Goal: Task Accomplishment & Management: Manage account settings

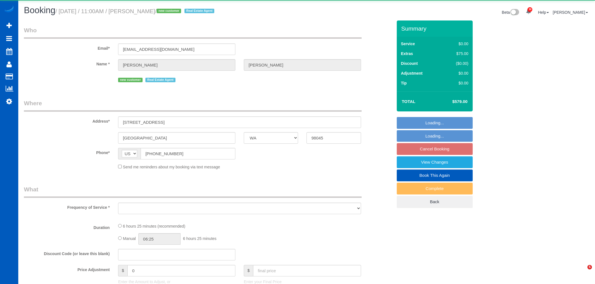
select select "WA"
select select "object:17360"
select select "199"
select select "2001"
select select "4"
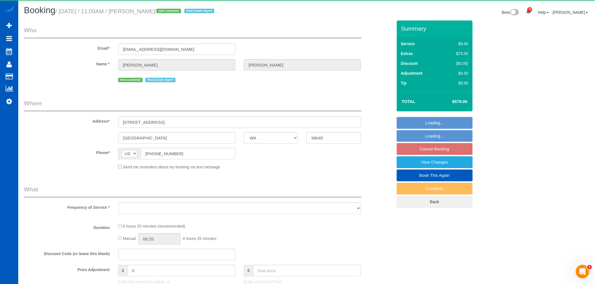
select select "2"
select select "spot60"
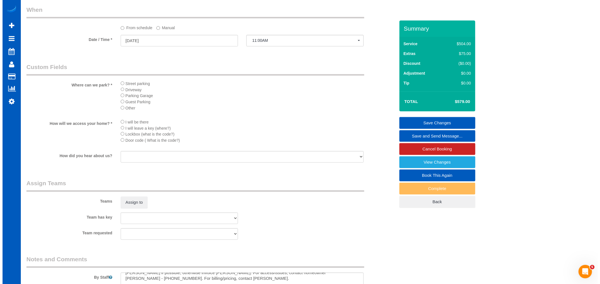
scroll to position [656, 0]
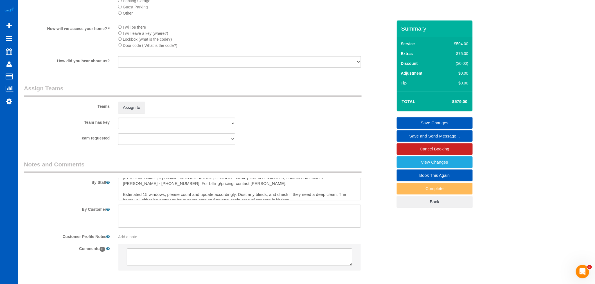
click at [132, 125] on sui-booking-teams "Teams Assign to Team has key Alina Kruchok Anastasiia Ionova Anzhela Trokhymiuk…" at bounding box center [208, 114] width 369 height 61
click at [134, 114] on button "Assign to" at bounding box center [131, 108] width 27 height 12
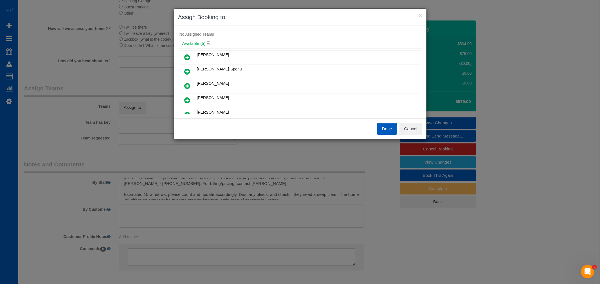
scroll to position [0, 0]
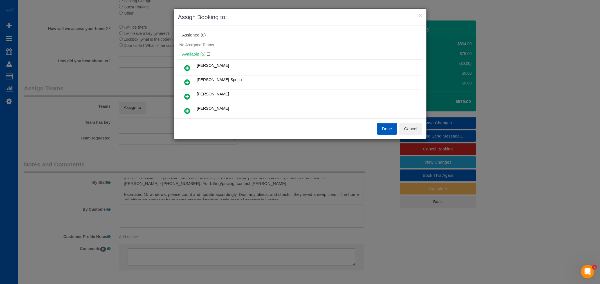
click at [189, 82] on icon at bounding box center [187, 82] width 6 height 7
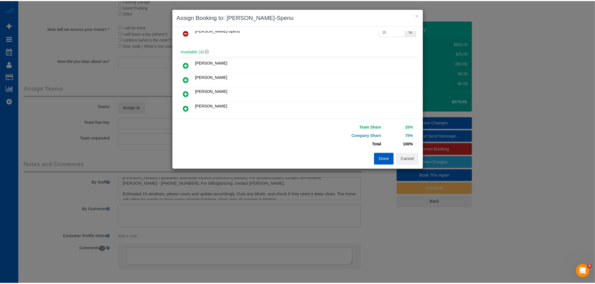
scroll to position [31, 0]
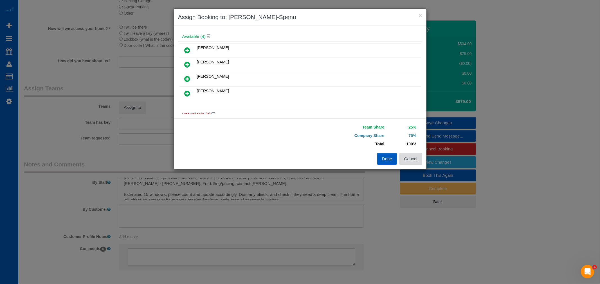
click at [412, 157] on button "Cancel" at bounding box center [410, 159] width 23 height 12
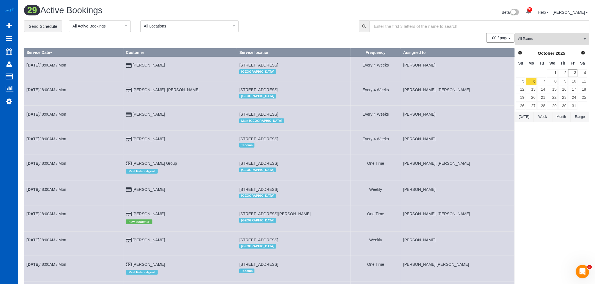
click at [543, 39] on span "All Teams" at bounding box center [550, 39] width 64 height 5
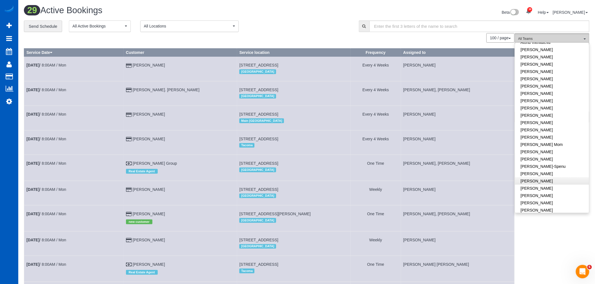
scroll to position [62, 0]
click at [548, 135] on link "[PERSON_NAME]-Spenu" at bounding box center [552, 136] width 74 height 7
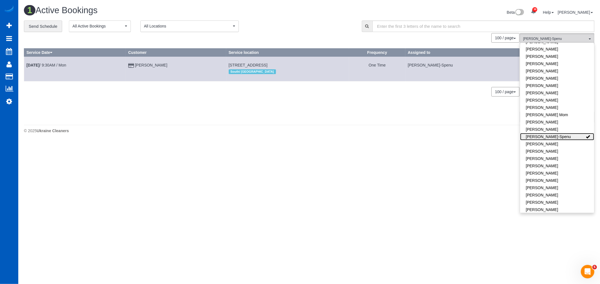
click at [547, 134] on link "[PERSON_NAME]-Spenu" at bounding box center [557, 136] width 74 height 7
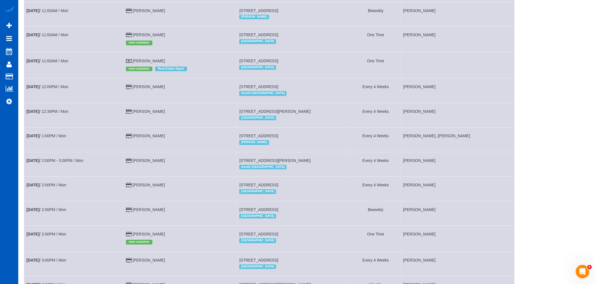
scroll to position [437, 0]
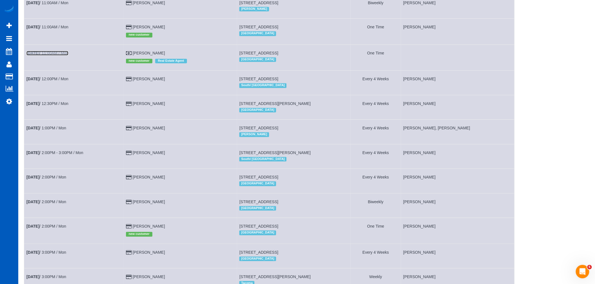
click at [39, 56] on b "[DATE]" at bounding box center [32, 53] width 13 height 4
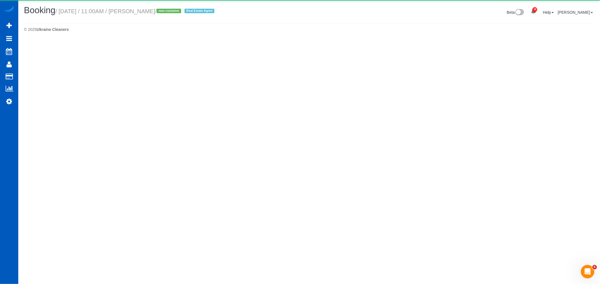
select select "WA"
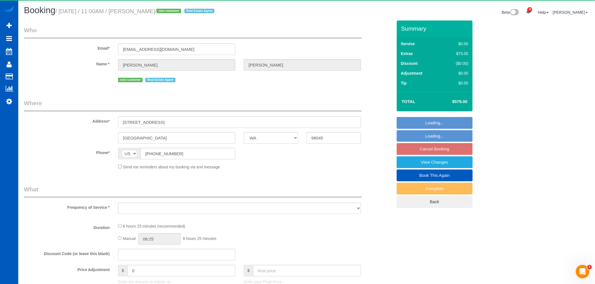
select select "object:19379"
select select "199"
select select "2001"
select select "4"
select select "2"
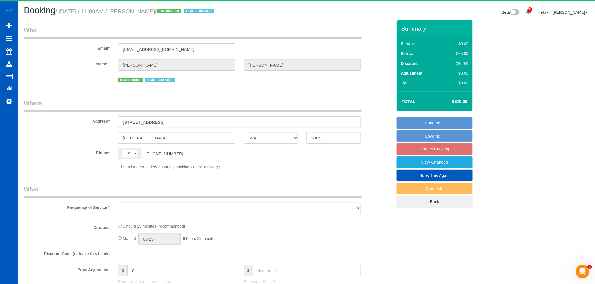
select select "spot79"
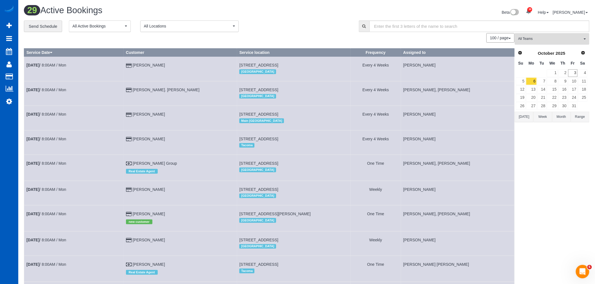
click at [543, 41] on span "All Teams" at bounding box center [550, 39] width 64 height 5
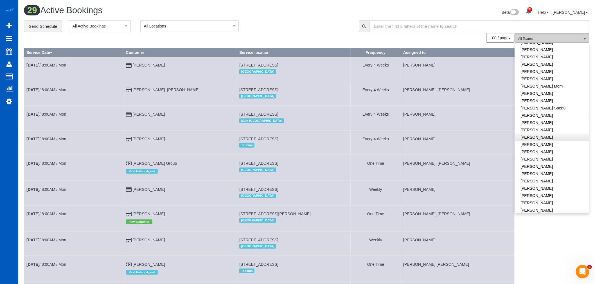
scroll to position [94, 0]
click at [559, 103] on link "[PERSON_NAME]-Spenu" at bounding box center [552, 105] width 74 height 7
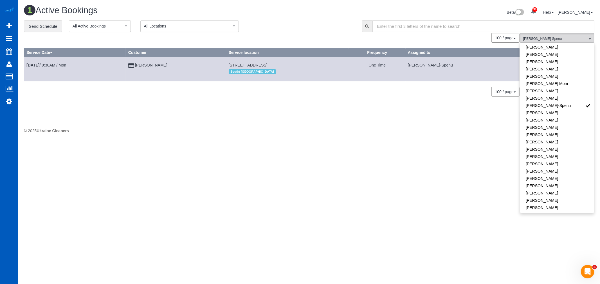
click at [54, 68] on td "Oct 6th / 9:30AM / Mon" at bounding box center [75, 69] width 102 height 24
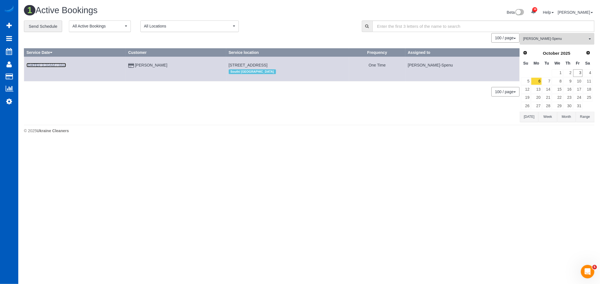
click at [53, 67] on link "Oct 6th / 9:30AM / Mon" at bounding box center [46, 65] width 40 height 4
select select "WA"
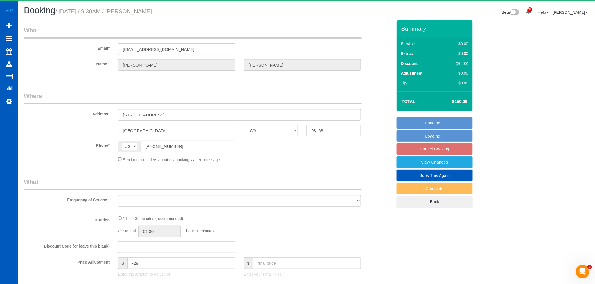
select select "object:20355"
select select "string:fspay-cdd482d3-cf69-4dc2-9cc1-f452dfcb1823"
select select "199"
select select "1001"
select select "2"
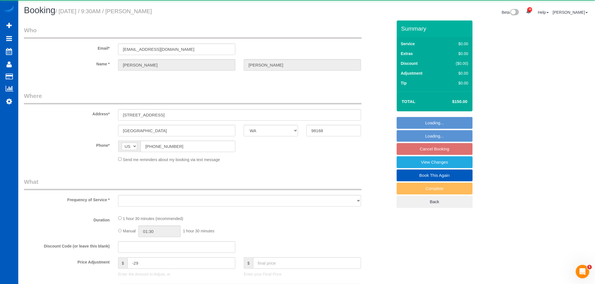
select select "2"
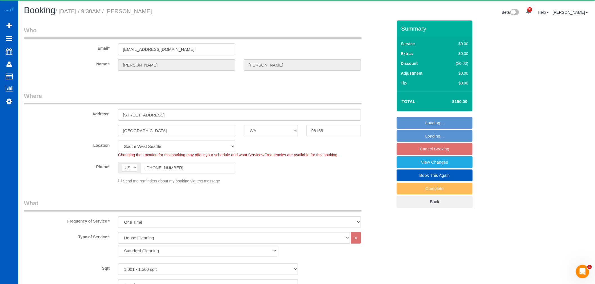
select select "object:20752"
select select "1001"
select select "2"
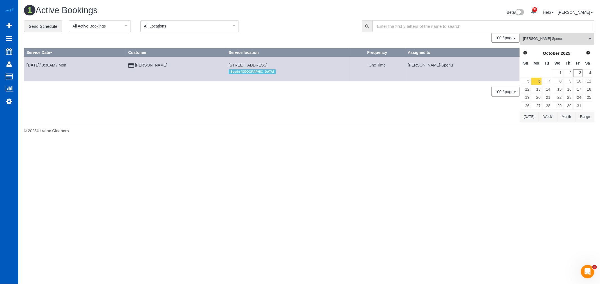
click at [561, 39] on span "[PERSON_NAME]-Spenu" at bounding box center [555, 39] width 64 height 5
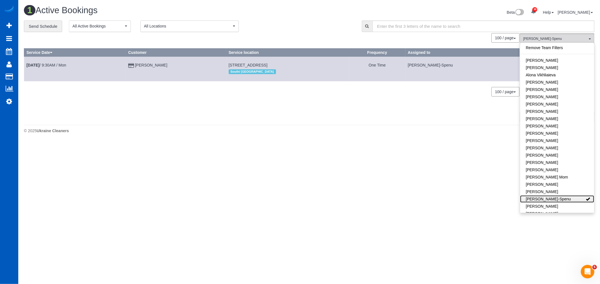
click at [557, 202] on link "[PERSON_NAME]-Spenu" at bounding box center [557, 199] width 74 height 7
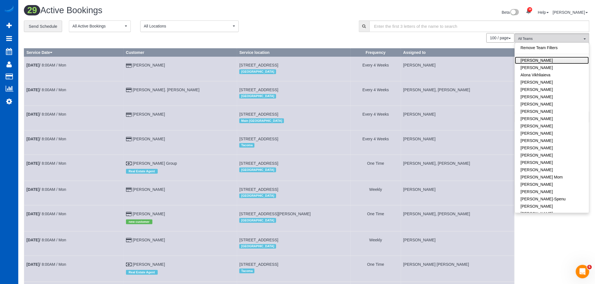
click at [536, 58] on link "[PERSON_NAME]" at bounding box center [552, 60] width 74 height 7
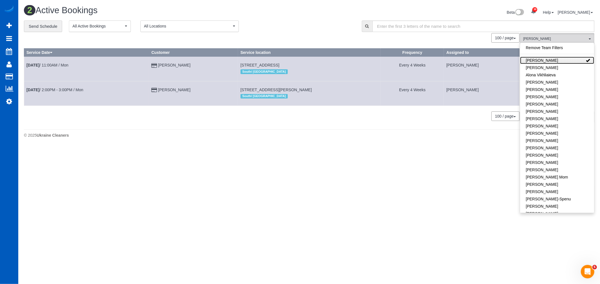
click at [536, 58] on link "[PERSON_NAME]" at bounding box center [557, 60] width 74 height 7
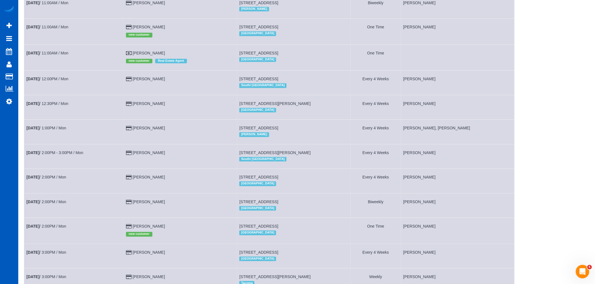
scroll to position [343, 0]
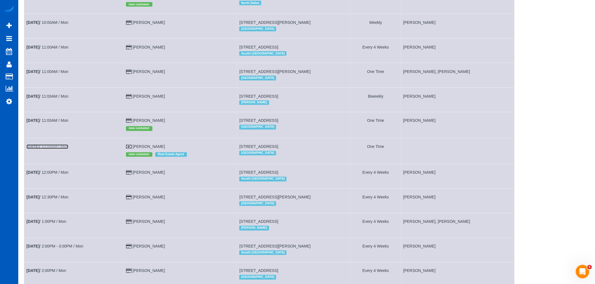
click at [30, 149] on b "[DATE]" at bounding box center [32, 147] width 13 height 4
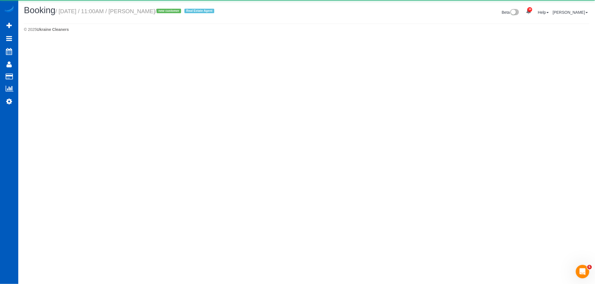
select select "WA"
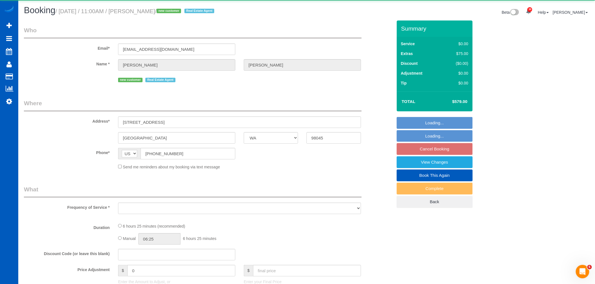
select select "object:22485"
select select "199"
select select "2001"
select select "4"
select select "2"
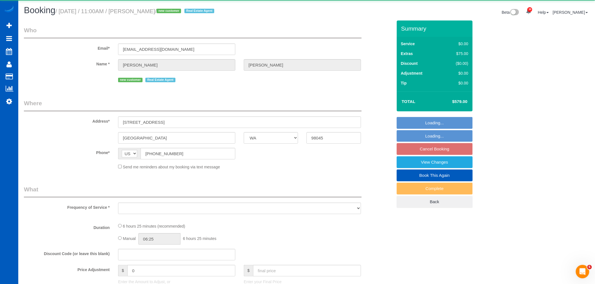
select select "spot114"
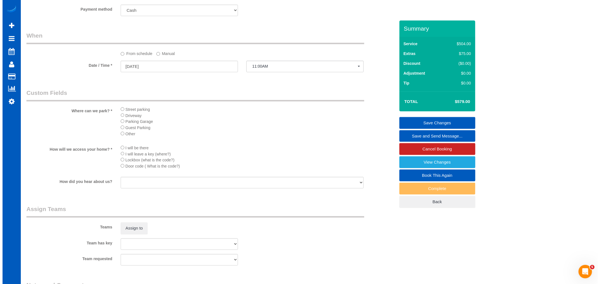
scroll to position [656, 0]
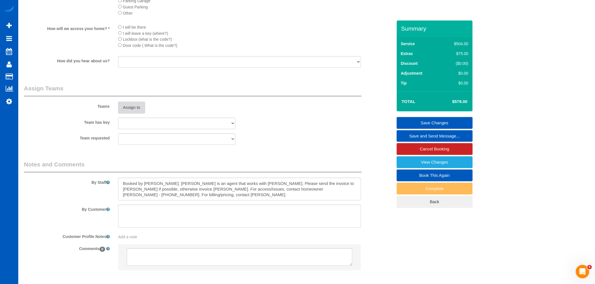
click at [131, 114] on button "Assign to" at bounding box center [131, 108] width 27 height 12
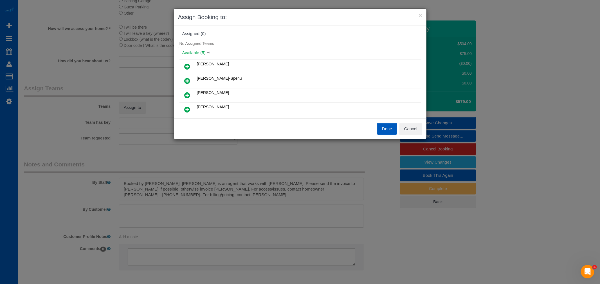
scroll to position [0, 0]
drag, startPoint x: 418, startPoint y: 126, endPoint x: 325, endPoint y: 122, distance: 92.5
click at [418, 126] on button "Cancel" at bounding box center [410, 129] width 23 height 12
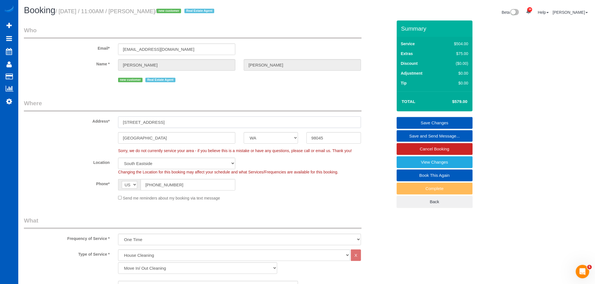
drag, startPoint x: 178, startPoint y: 122, endPoint x: 91, endPoint y: 125, distance: 86.9
click at [91, 125] on div "Address* 41243 SE 123rd St" at bounding box center [208, 113] width 377 height 29
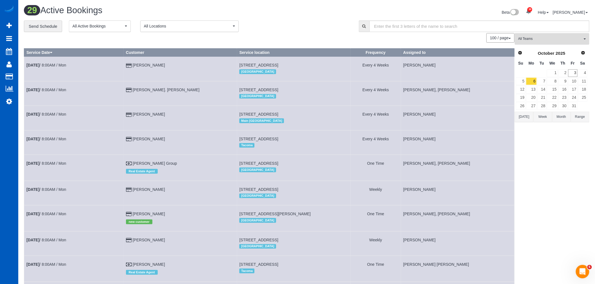
click at [556, 37] on span "All Teams" at bounding box center [550, 39] width 64 height 5
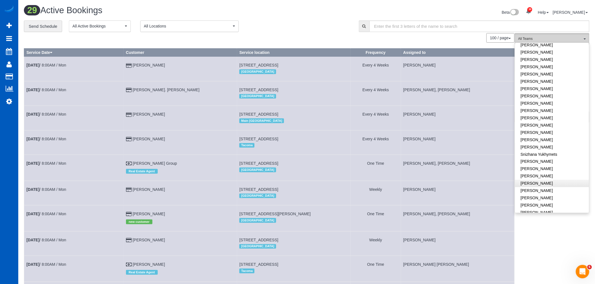
scroll to position [341, 0]
click at [545, 152] on link "[PERSON_NAME]" at bounding box center [552, 155] width 74 height 7
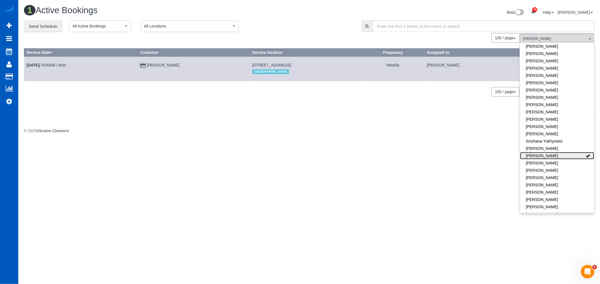
click at [545, 152] on link "[PERSON_NAME]" at bounding box center [557, 155] width 74 height 7
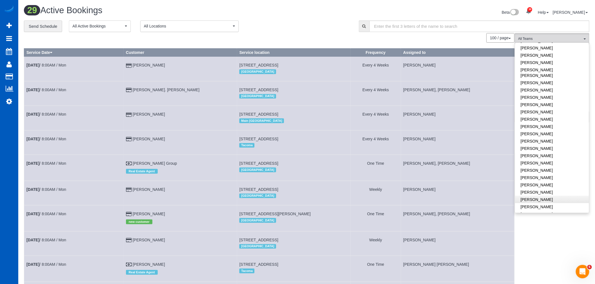
scroll to position [154, 0]
click at [552, 147] on link "[PERSON_NAME]" at bounding box center [552, 147] width 74 height 7
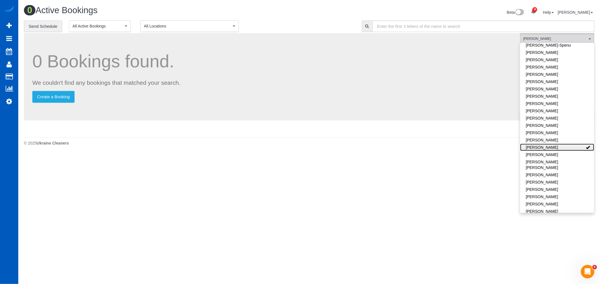
click at [552, 147] on link "[PERSON_NAME]" at bounding box center [557, 147] width 74 height 7
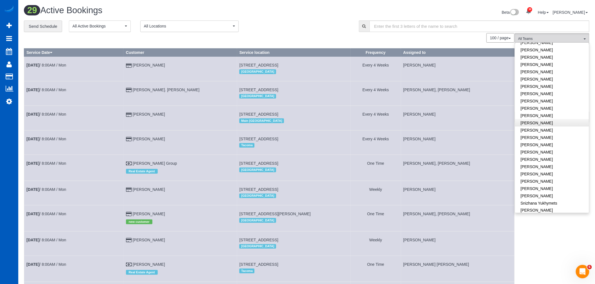
scroll to position [310, 0]
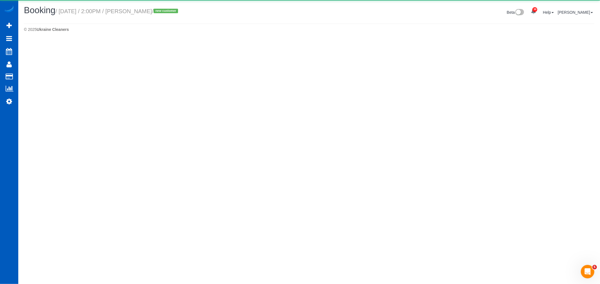
select select "WA"
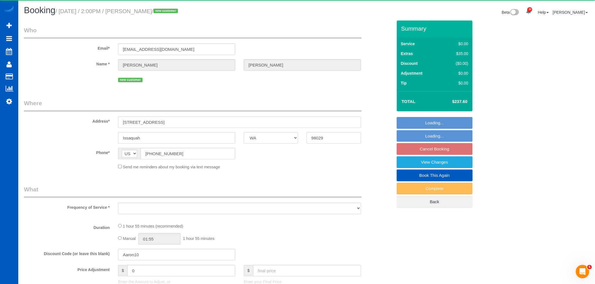
select select "object:24613"
select select "string:fspay-0d37b0a9-12fb-459c-a353-cc33f1d6496c"
select select "spot134"
select select "object:24830"
select select "spot153"
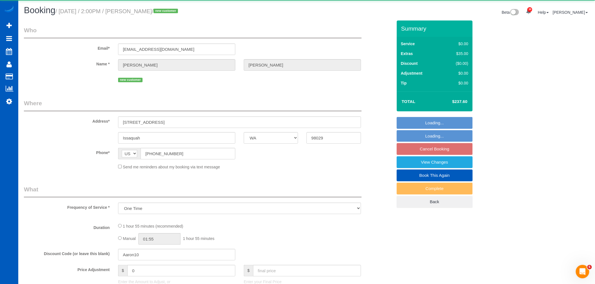
select select "199"
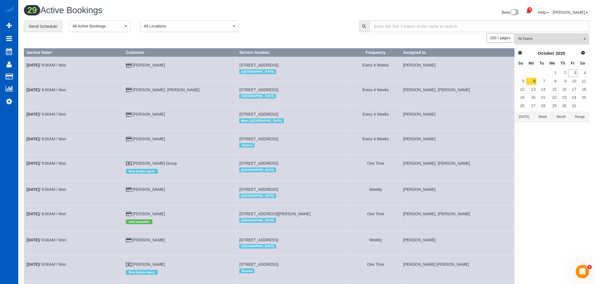
drag, startPoint x: 533, startPoint y: 41, endPoint x: 534, endPoint y: 48, distance: 6.6
click at [533, 41] on span "All Teams" at bounding box center [550, 39] width 64 height 5
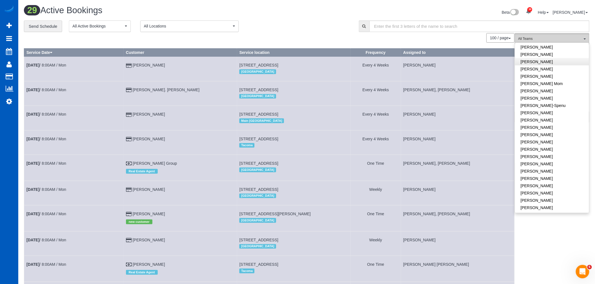
scroll to position [125, 0]
click at [553, 116] on link "[PERSON_NAME]" at bounding box center [552, 118] width 74 height 7
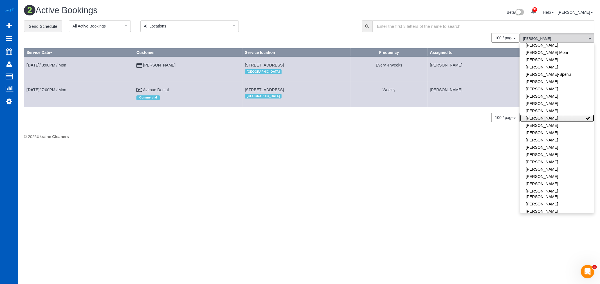
click at [551, 116] on link "[PERSON_NAME]" at bounding box center [557, 118] width 74 height 7
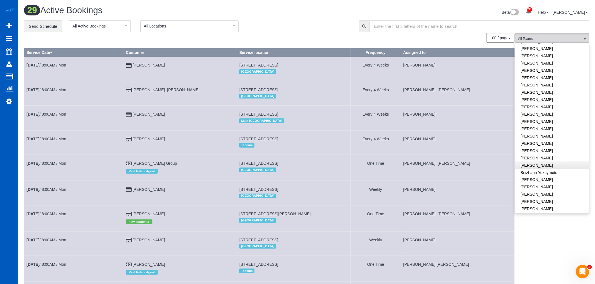
scroll to position [312, 0]
click at [550, 72] on link "[PERSON_NAME]" at bounding box center [552, 75] width 74 height 7
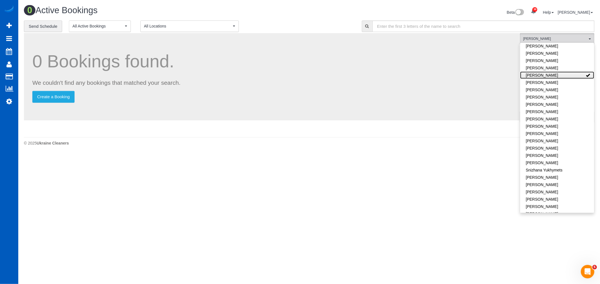
click at [550, 72] on link "[PERSON_NAME]" at bounding box center [557, 75] width 74 height 7
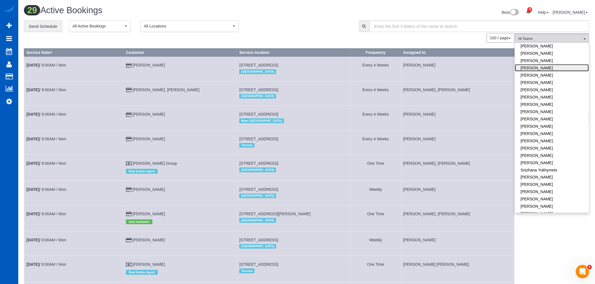
click at [552, 64] on link "[PERSON_NAME]" at bounding box center [552, 67] width 74 height 7
click at [552, 57] on link "[PERSON_NAME]" at bounding box center [552, 60] width 74 height 7
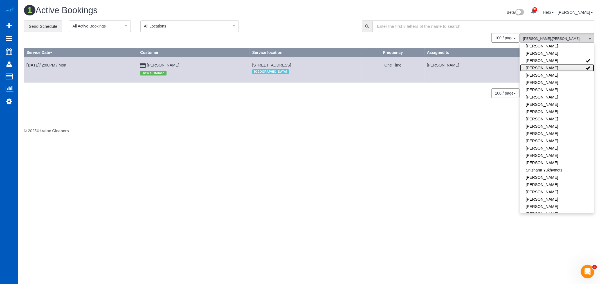
click at [555, 64] on link "[PERSON_NAME]" at bounding box center [557, 67] width 74 height 7
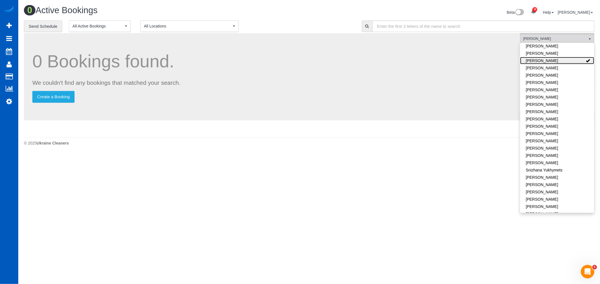
click at [560, 57] on link "[PERSON_NAME]" at bounding box center [557, 60] width 74 height 7
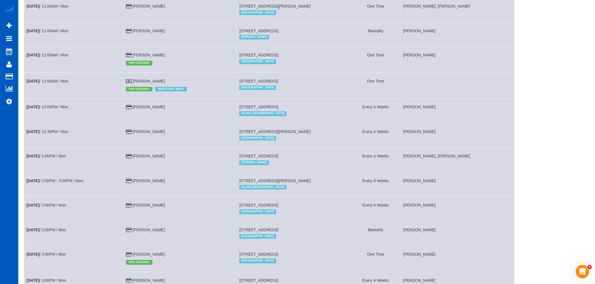
scroll to position [406, 0]
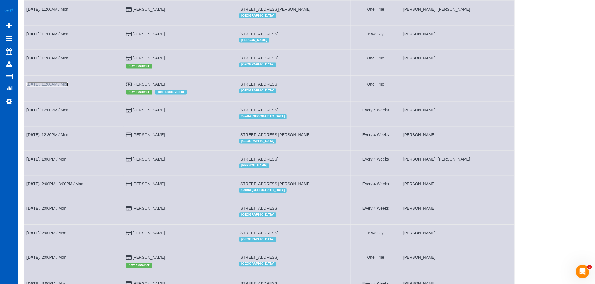
click at [48, 87] on link "Oct 6th / 11:00AM / Mon" at bounding box center [47, 84] width 42 height 4
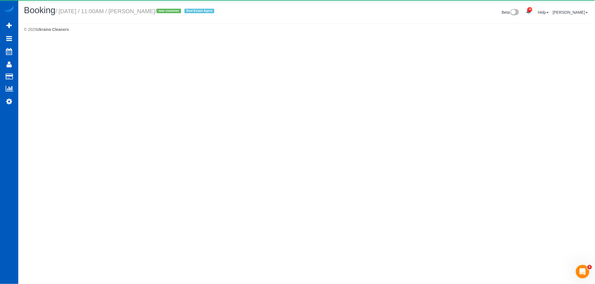
select select "WA"
select select "199"
select select "2001"
select select "4"
select select "2"
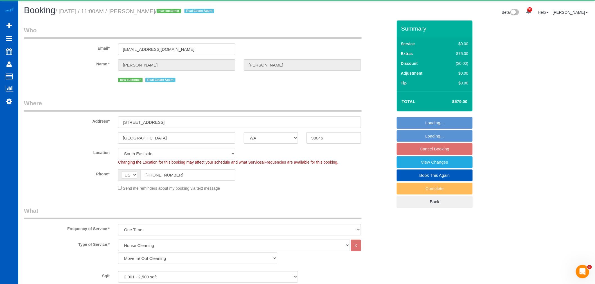
select select "object:27525"
select select "2001"
select select "4"
select select "2"
select select "spot171"
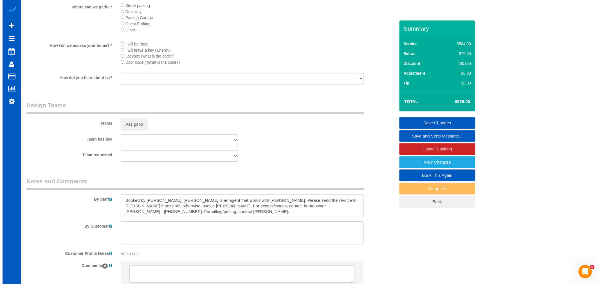
scroll to position [692, 0]
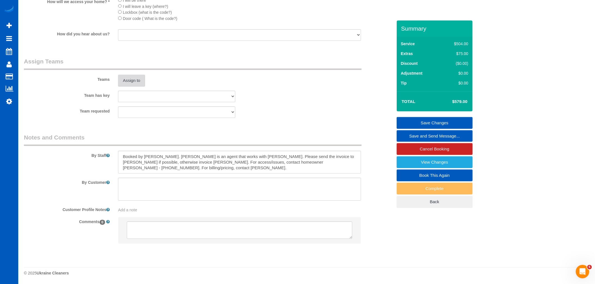
click at [132, 83] on button "Assign to" at bounding box center [131, 81] width 27 height 12
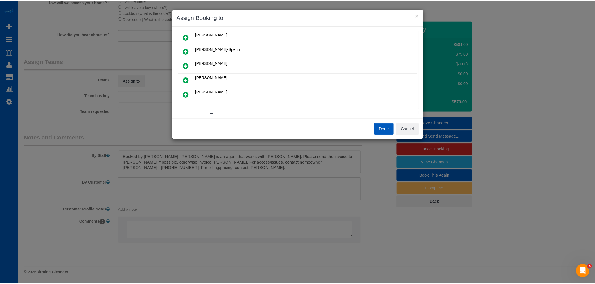
scroll to position [0, 0]
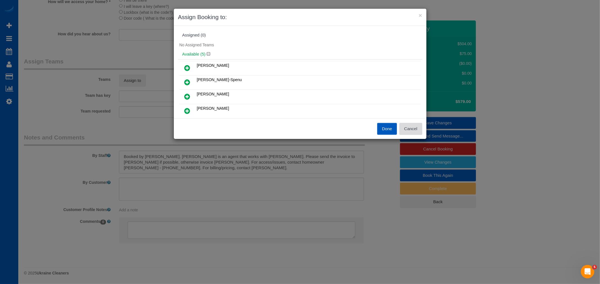
click at [415, 125] on button "Cancel" at bounding box center [410, 129] width 23 height 12
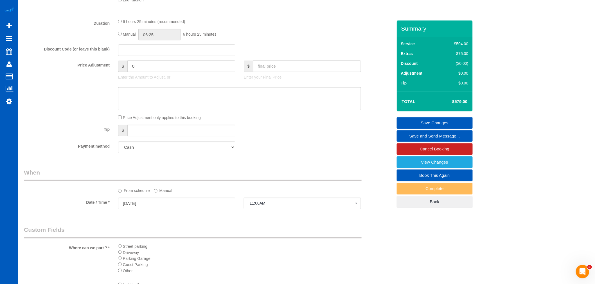
scroll to position [380, 0]
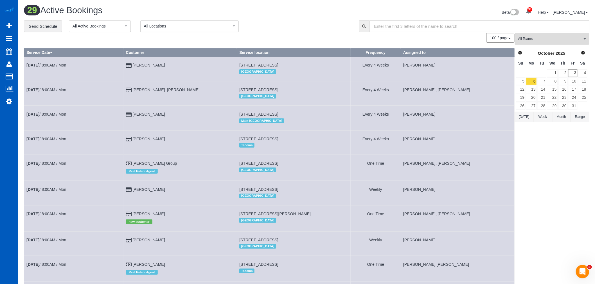
click at [544, 39] on span "All Teams" at bounding box center [550, 39] width 64 height 5
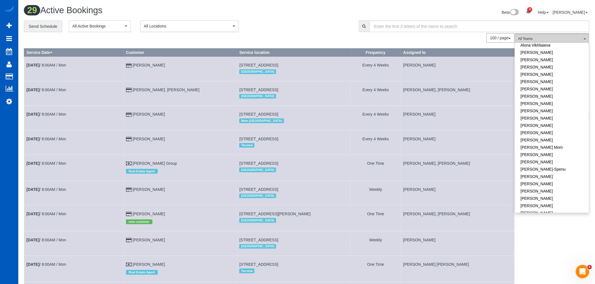
scroll to position [125, 0]
click at [541, 73] on link "[PERSON_NAME]-Spenu" at bounding box center [552, 74] width 74 height 7
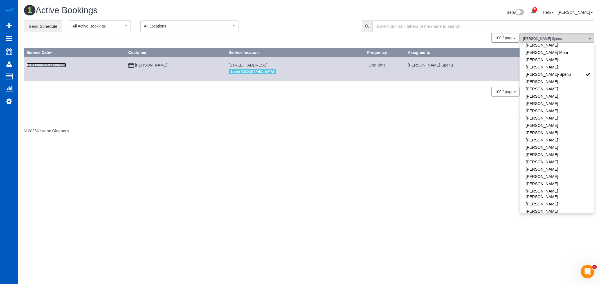
click at [47, 66] on link "Oct 6th / 9:30AM / Mon" at bounding box center [46, 65] width 40 height 4
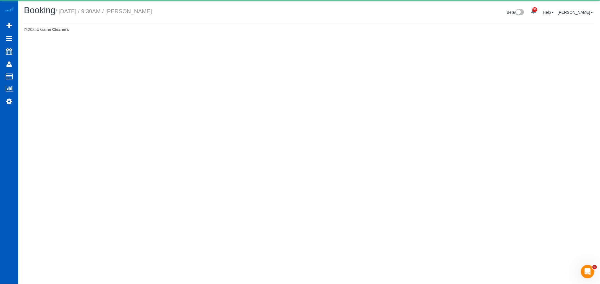
select select "WA"
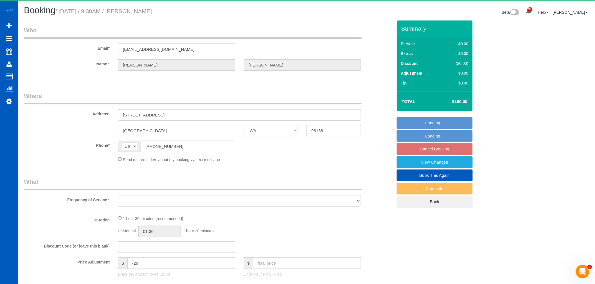
select select "object:28843"
select select "string:fspay-cdd482d3-cf69-4dc2-9cc1-f452dfcb1823"
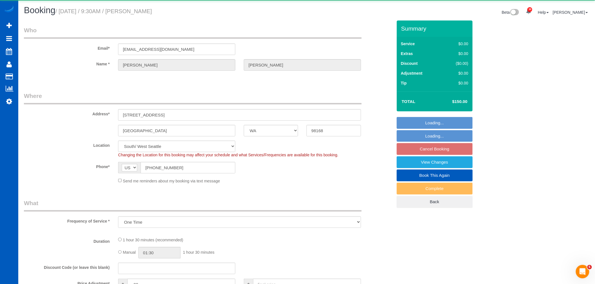
select select "object:29136"
select select "199"
select select "1001"
select select "2"
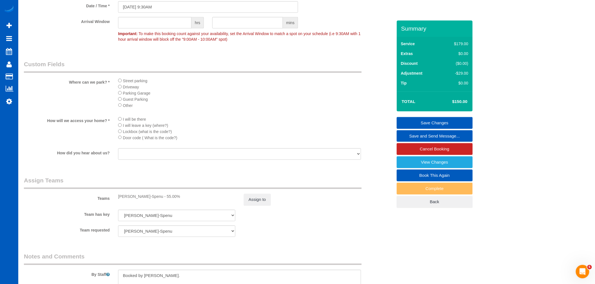
scroll to position [718, 0]
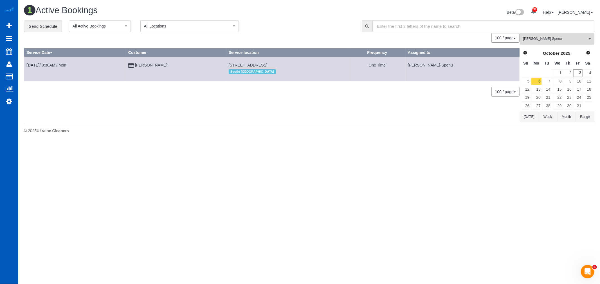
click at [556, 43] on button "Iryna Kuzmenko-Spenu All Teams" at bounding box center [556, 39] width 74 height 12
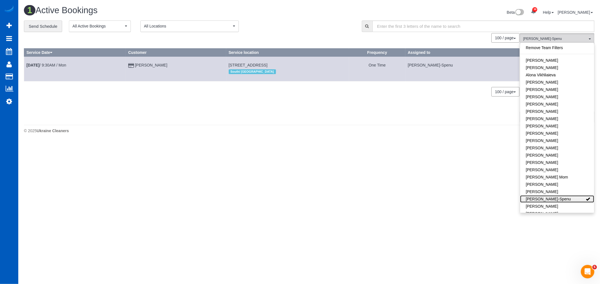
click at [551, 198] on link "[PERSON_NAME]-Spenu" at bounding box center [557, 199] width 74 height 7
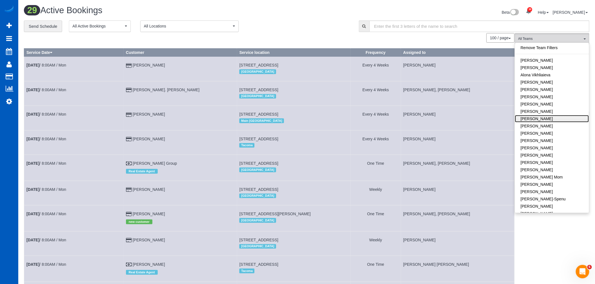
click at [554, 120] on link "[PERSON_NAME]" at bounding box center [552, 118] width 74 height 7
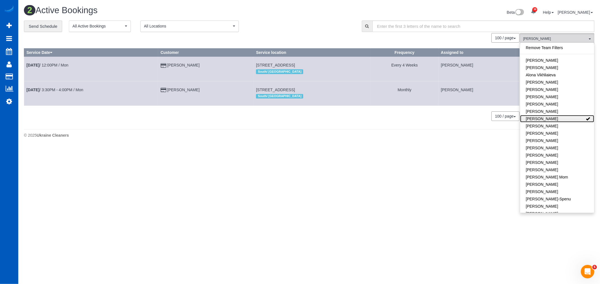
click at [554, 120] on link "[PERSON_NAME]" at bounding box center [557, 118] width 74 height 7
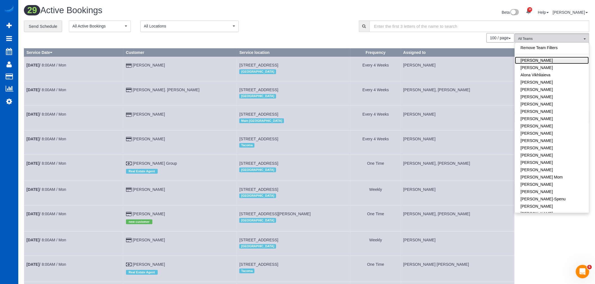
click at [540, 59] on link "[PERSON_NAME]" at bounding box center [552, 60] width 74 height 7
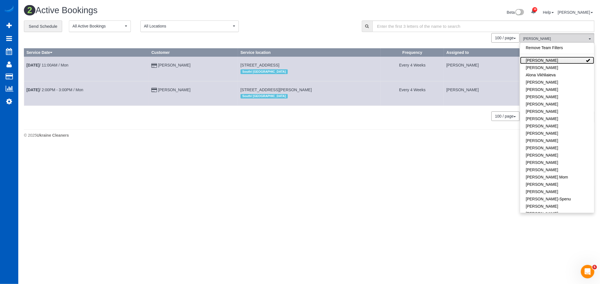
click at [540, 59] on link "[PERSON_NAME]" at bounding box center [557, 60] width 74 height 7
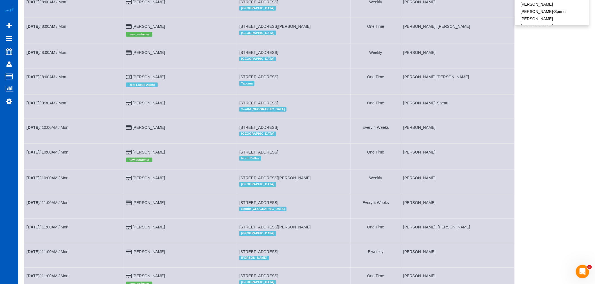
scroll to position [187, 0]
click at [45, 106] on link "Oct 6th / 9:30AM / Mon" at bounding box center [46, 103] width 40 height 4
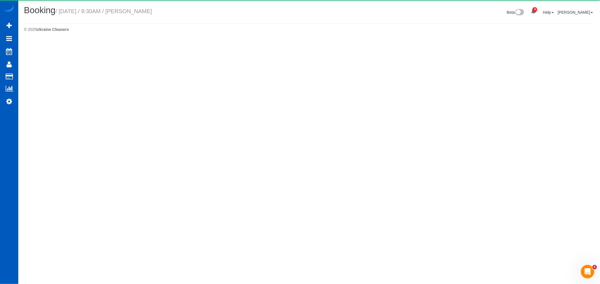
select select "WA"
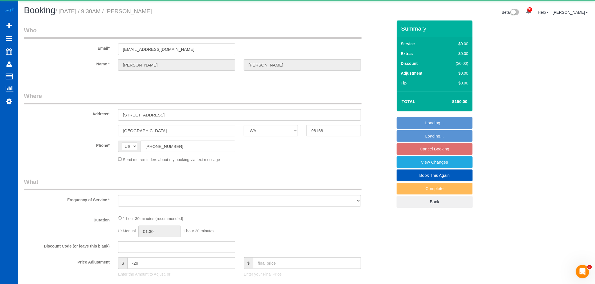
select select "object:30980"
select select "string:fspay-cdd482d3-cf69-4dc2-9cc1-f452dfcb1823"
select select "199"
select select "1001"
select select "2"
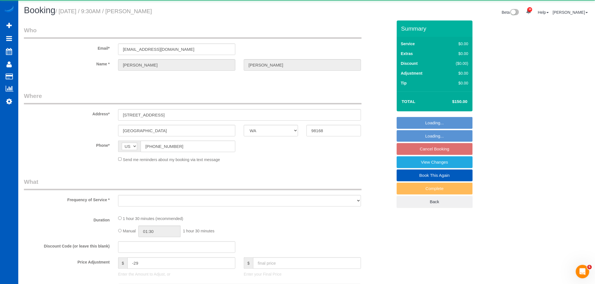
select select "2"
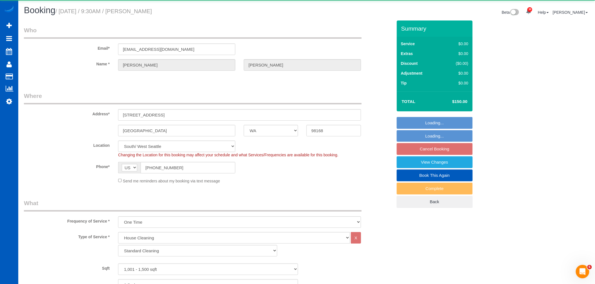
select select "object:31275"
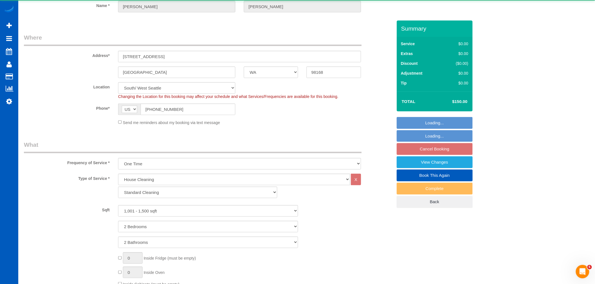
select select "1001"
select select "2"
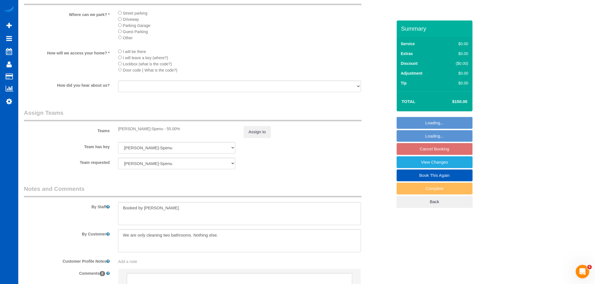
scroll to position [718, 0]
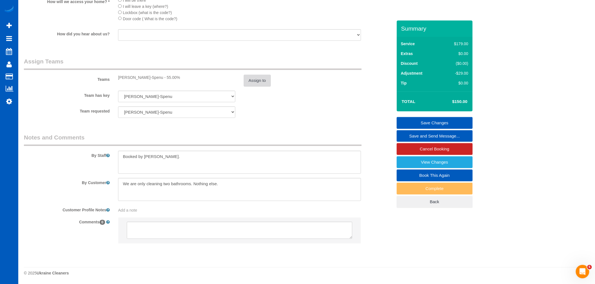
click at [254, 79] on button "Assign to" at bounding box center [257, 81] width 27 height 12
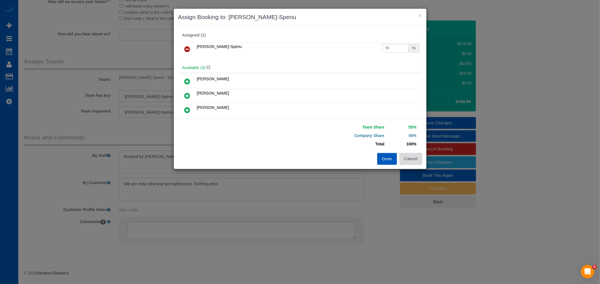
click at [412, 164] on button "Cancel" at bounding box center [410, 159] width 23 height 12
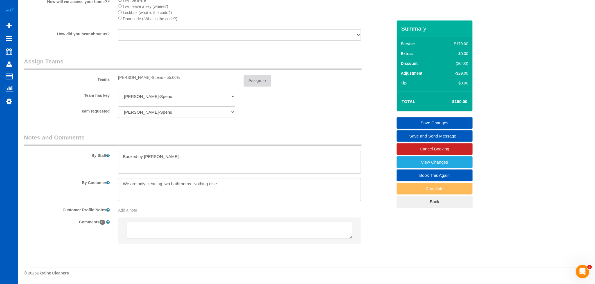
click at [252, 82] on button "Assign to" at bounding box center [257, 81] width 27 height 12
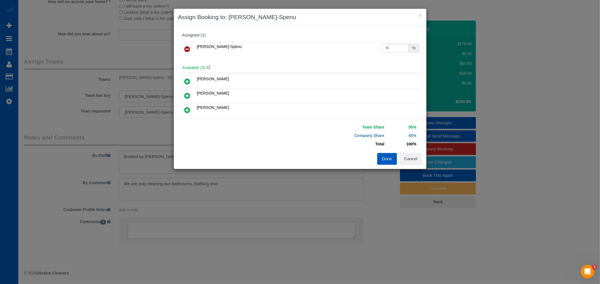
click at [189, 51] on icon at bounding box center [187, 49] width 6 height 7
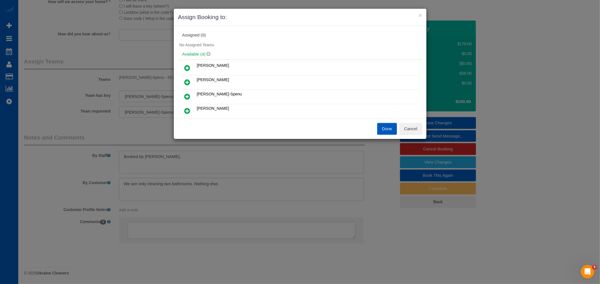
click at [189, 79] on icon at bounding box center [187, 82] width 6 height 7
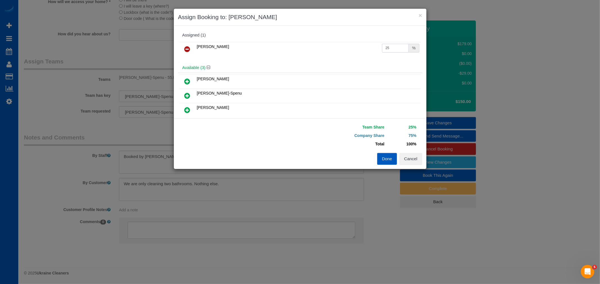
drag, startPoint x: 391, startPoint y: 51, endPoint x: 335, endPoint y: 53, distance: 56.2
click at [335, 53] on tr "Anzhela Trokhymiuk 25 %" at bounding box center [299, 49] width 241 height 14
type input "55"
click at [383, 158] on button "Done" at bounding box center [387, 159] width 20 height 12
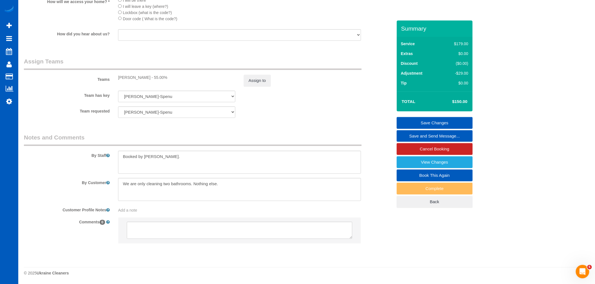
click at [419, 122] on link "Save Changes" at bounding box center [435, 123] width 76 height 12
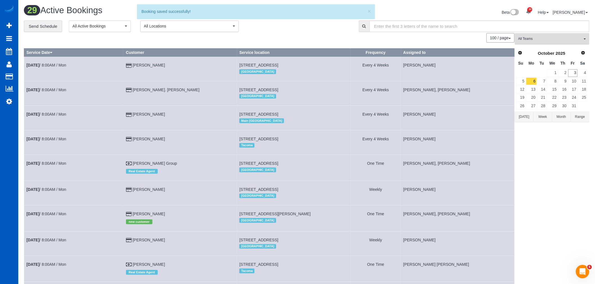
click at [538, 40] on span "All Teams" at bounding box center [550, 39] width 64 height 5
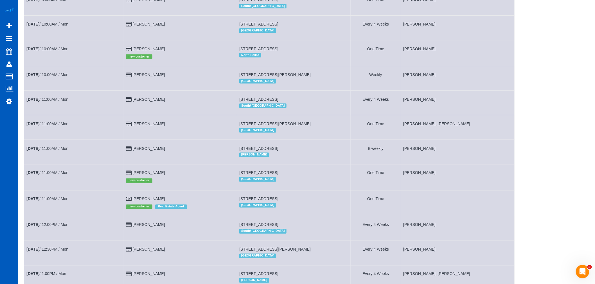
scroll to position [343, 0]
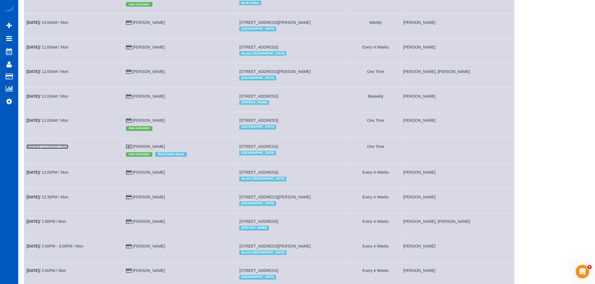
click at [54, 149] on link "Oct 6th / 11:00AM / Mon" at bounding box center [47, 147] width 42 height 4
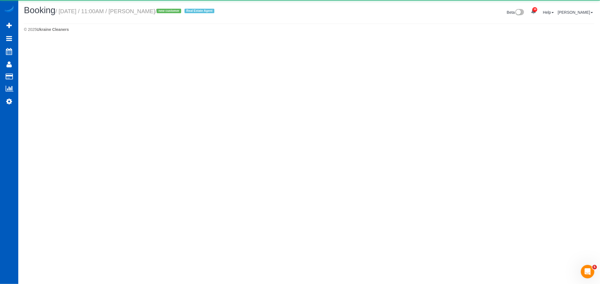
select select "WA"
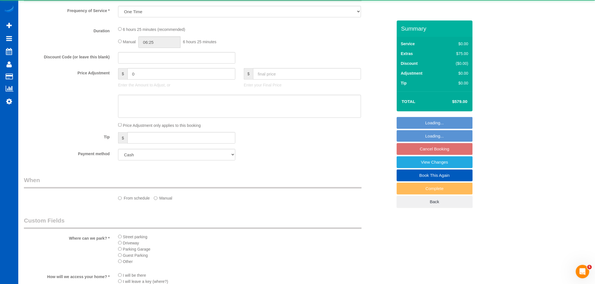
select select "object:32948"
select select "199"
select select "2001"
select select "4"
select select "2"
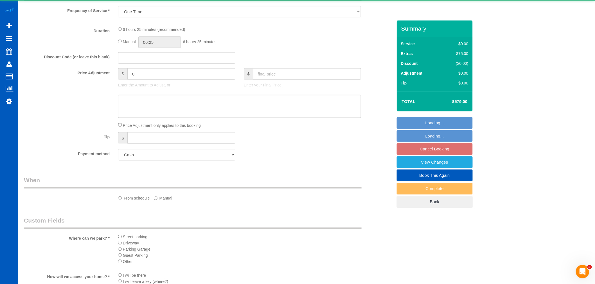
select select "spot222"
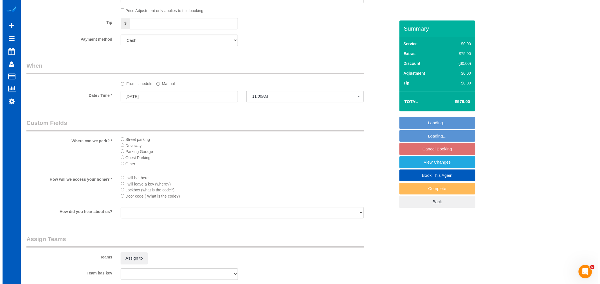
scroll to position [603, 0]
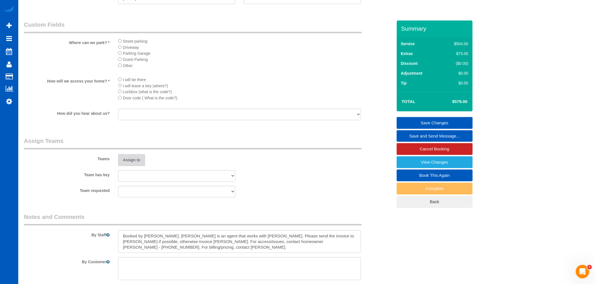
click at [139, 166] on button "Assign to" at bounding box center [131, 160] width 27 height 12
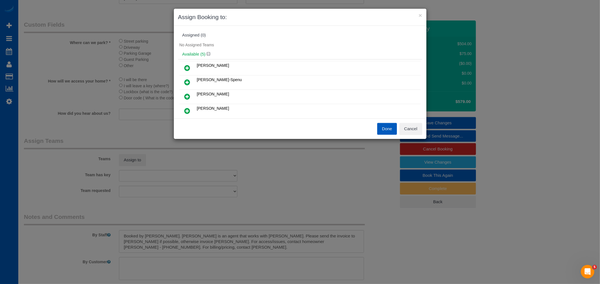
click at [193, 82] on link at bounding box center [187, 82] width 13 height 11
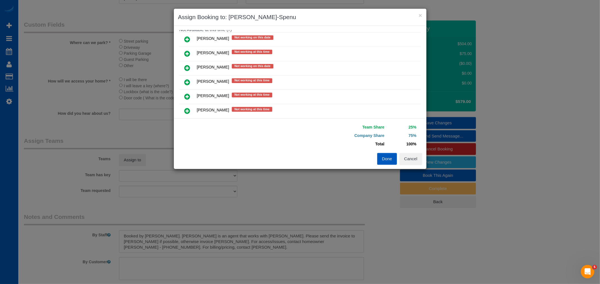
click at [184, 109] on icon at bounding box center [187, 111] width 6 height 7
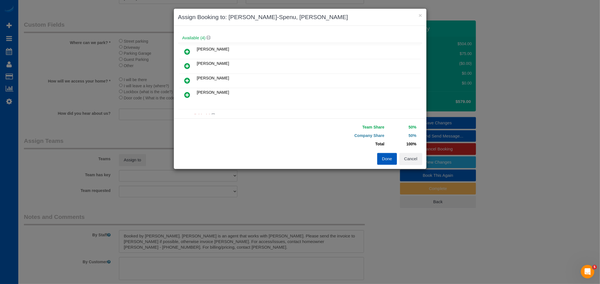
scroll to position [0, 0]
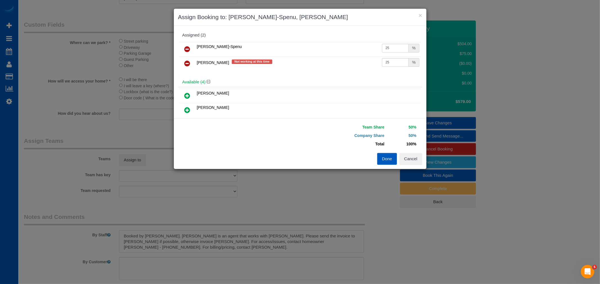
click at [378, 157] on button "Done" at bounding box center [387, 159] width 20 height 12
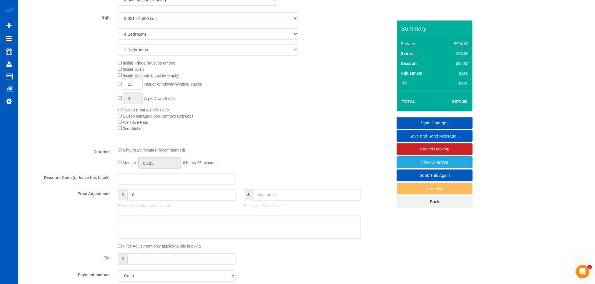
scroll to position [260, 0]
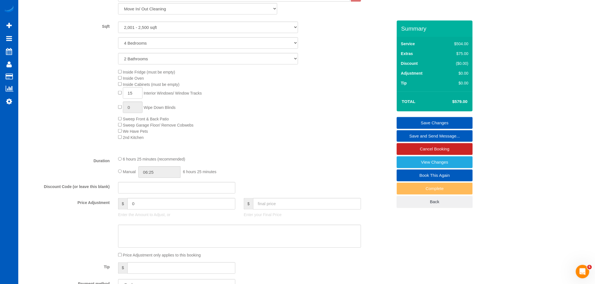
click at [122, 176] on div "Manual 06:25 6 hours 25 minutes" at bounding box center [239, 173] width 243 height 12
click at [120, 178] on div "Manual 06:25 6 hours 25 minutes" at bounding box center [239, 173] width 243 height 12
click at [149, 176] on input "06:25" at bounding box center [159, 173] width 42 height 12
type input "05:30"
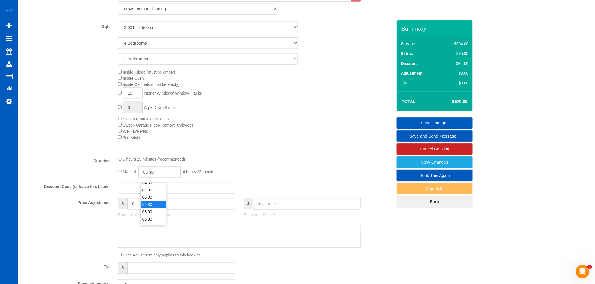
click at [150, 207] on li "05:30" at bounding box center [153, 204] width 25 height 7
select select "spot241"
drag, startPoint x: 245, startPoint y: 146, endPoint x: 257, endPoint y: 144, distance: 13.1
click at [246, 146] on div "Type of Service * House Cleaning X Standard Cleaning Deep Cleaning Move In/ Out…" at bounding box center [208, 71] width 369 height 162
click at [422, 125] on link "Save Changes" at bounding box center [435, 123] width 76 height 12
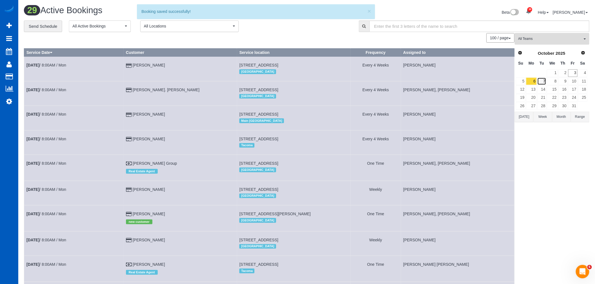
click at [543, 78] on link "7" at bounding box center [541, 82] width 9 height 8
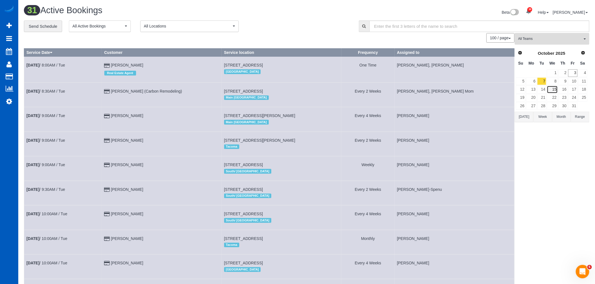
click at [556, 87] on link "15" at bounding box center [552, 90] width 11 height 8
click at [551, 82] on link "8" at bounding box center [552, 82] width 11 height 8
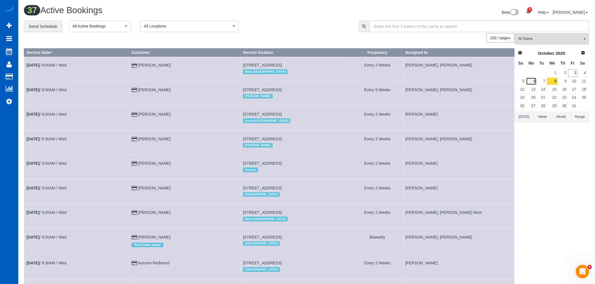
click at [534, 83] on link "6" at bounding box center [531, 82] width 10 height 8
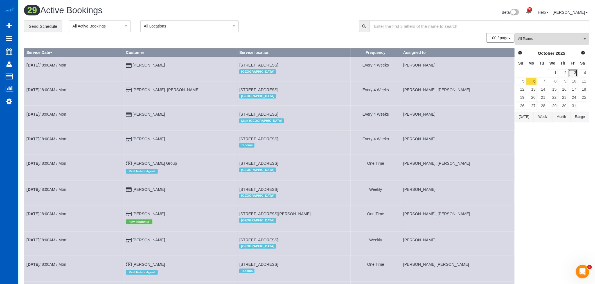
click at [569, 72] on link "3" at bounding box center [572, 73] width 9 height 8
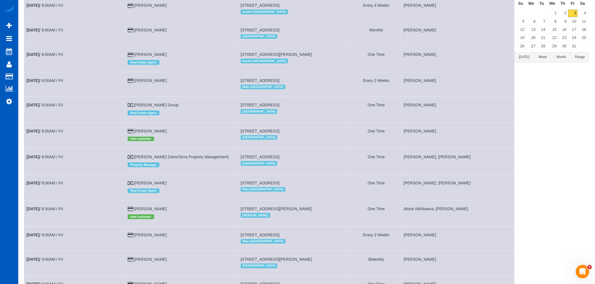
scroll to position [62, 0]
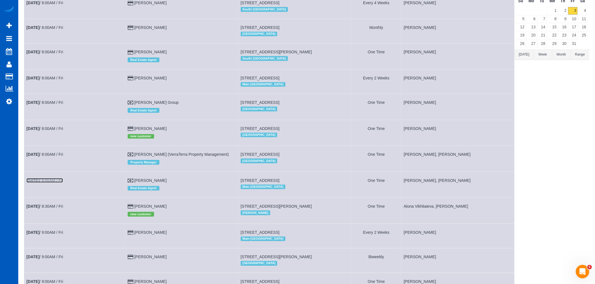
click at [56, 183] on link "[DATE] 8:00AM / Fri" at bounding box center [44, 180] width 37 height 4
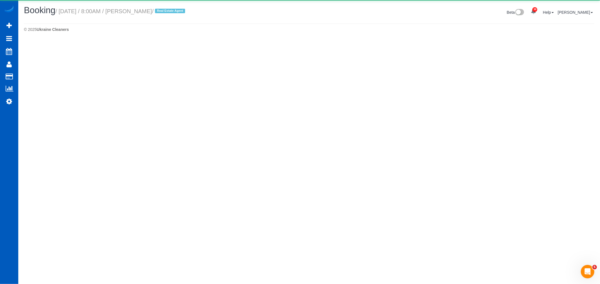
select select "WA"
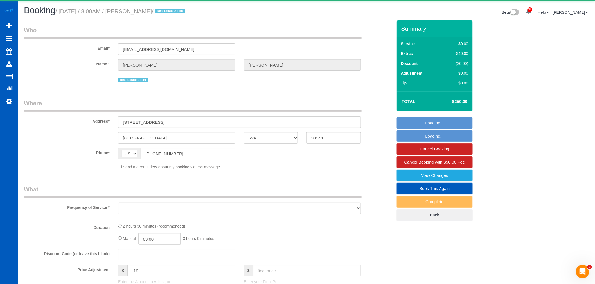
select select "object:36697"
select select "199"
select select "2"
select select "spot259"
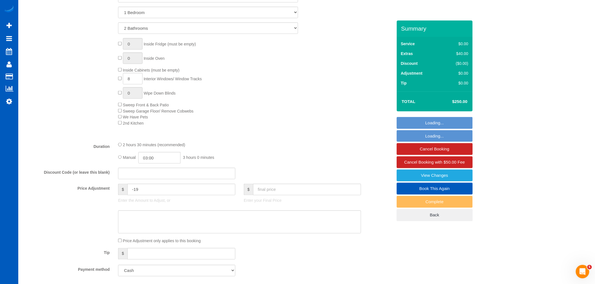
scroll to position [281, 0]
click at [267, 189] on input "text" at bounding box center [307, 190] width 108 height 12
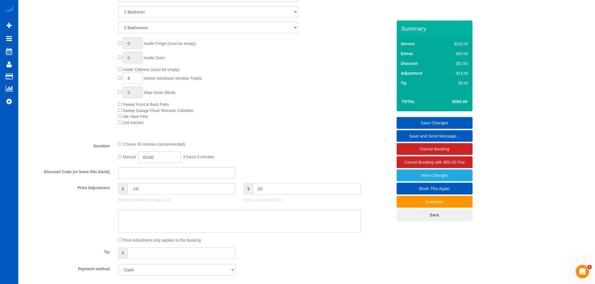
type input "200"
type input "-69"
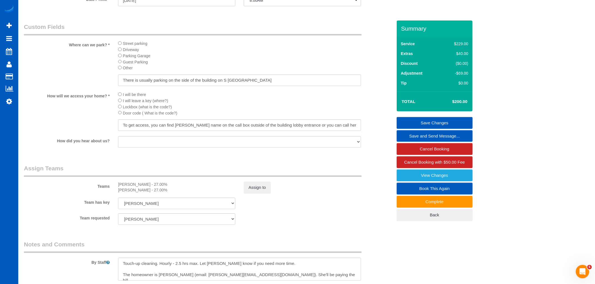
scroll to position [656, 0]
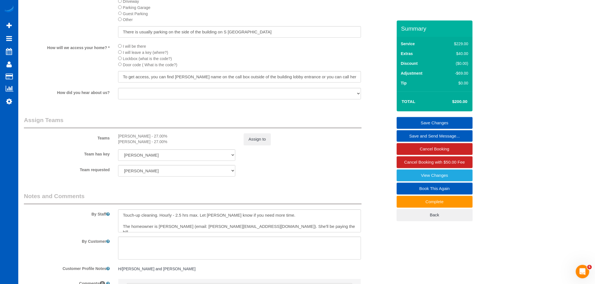
click at [420, 126] on link "Save Changes" at bounding box center [435, 123] width 76 height 12
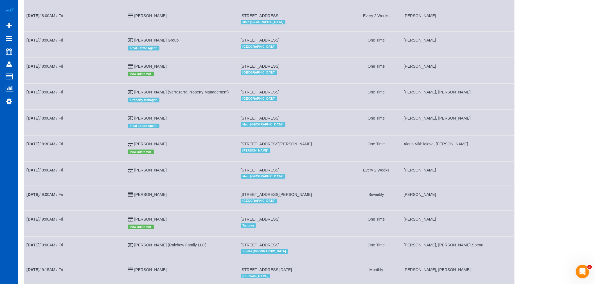
drag, startPoint x: 379, startPoint y: 79, endPoint x: 584, endPoint y: 131, distance: 211.0
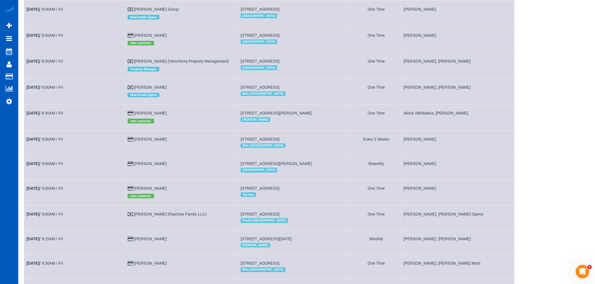
scroll to position [156, 0]
click at [46, 115] on link "Oct 3rd / 8:30AM / Fri" at bounding box center [44, 113] width 37 height 4
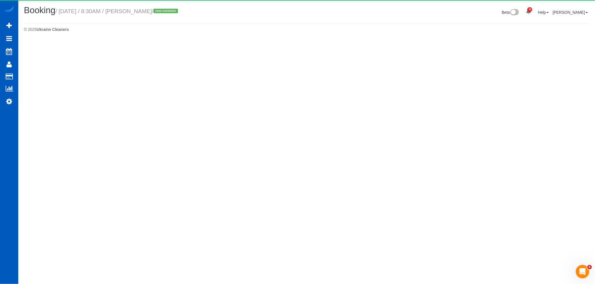
select select "WA"
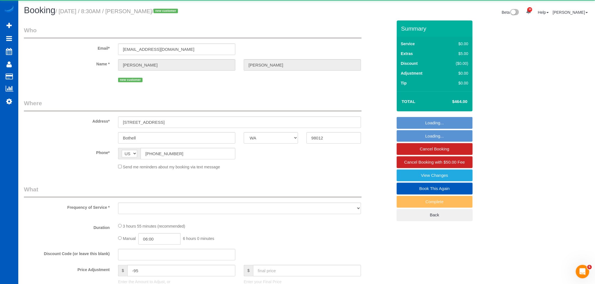
select select "object:37920"
select select "string:fspay-5e0d3257-4a31-4b14-8fd9-198c913877c5"
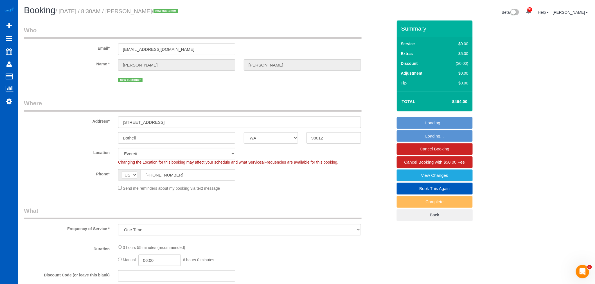
select select "199"
select select "2501"
select select "4"
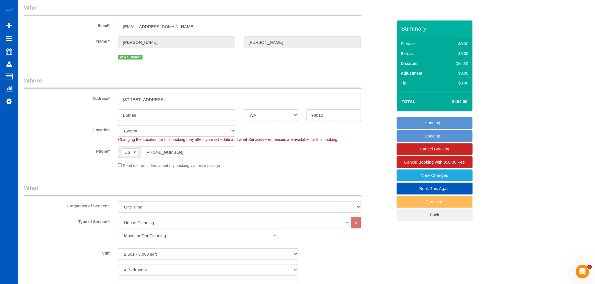
select select "object:38284"
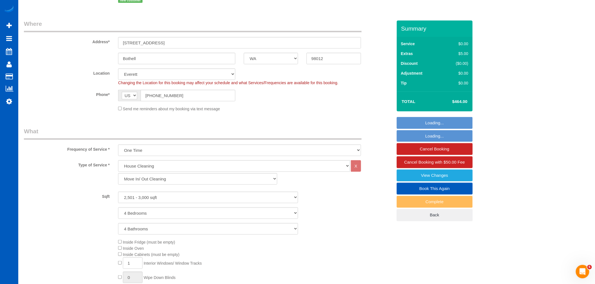
scroll to position [156, 0]
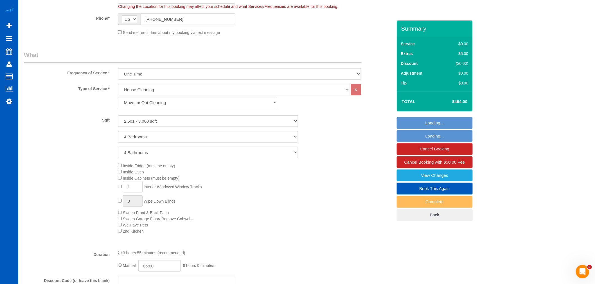
select select "2501"
select select "4"
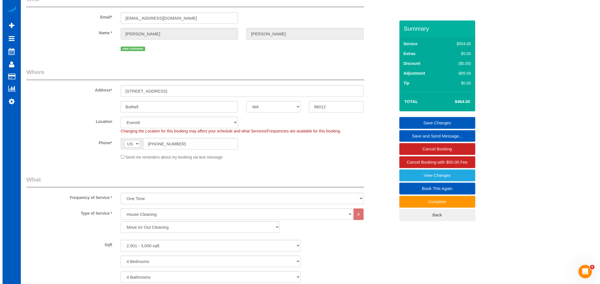
scroll to position [0, 0]
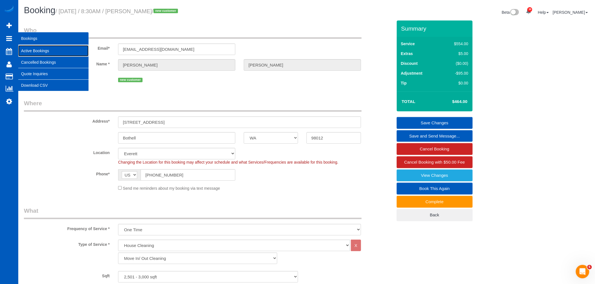
click at [30, 49] on link "Active Bookings" at bounding box center [53, 50] width 70 height 11
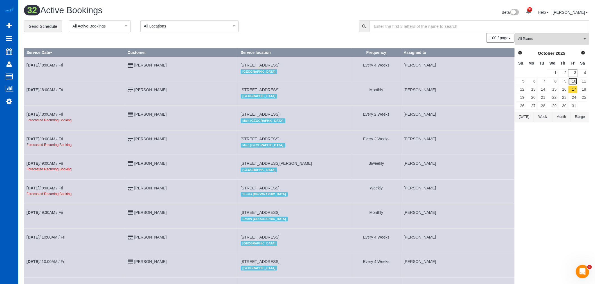
click at [574, 85] on link "10" at bounding box center [572, 82] width 9 height 8
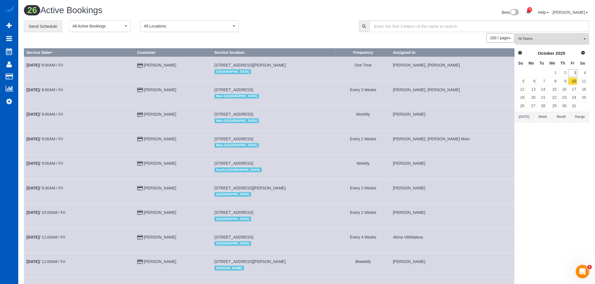
click at [552, 38] on span "All Teams" at bounding box center [550, 39] width 64 height 5
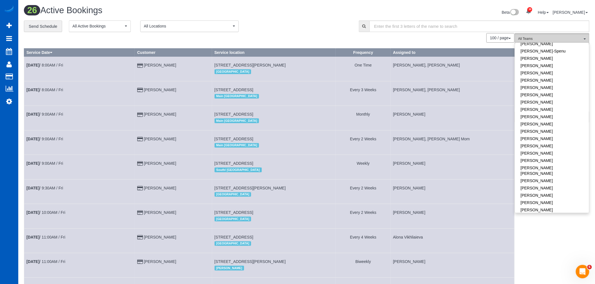
scroll to position [187, 0]
click at [553, 182] on link "[PERSON_NAME]" at bounding box center [552, 185] width 74 height 7
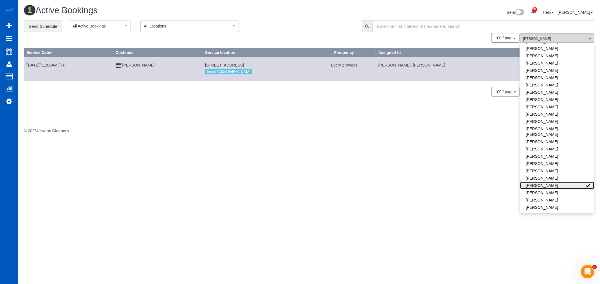
click at [553, 182] on link "[PERSON_NAME]" at bounding box center [557, 185] width 74 height 7
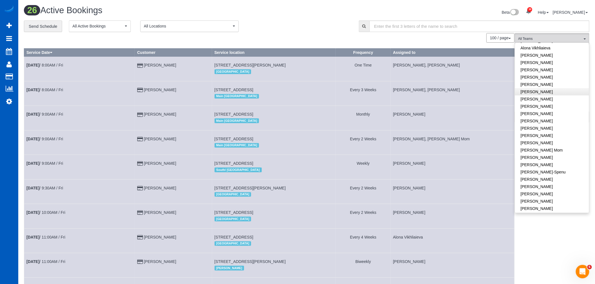
scroll to position [0, 0]
click at [7, 97] on link "Settings" at bounding box center [9, 101] width 18 height 13
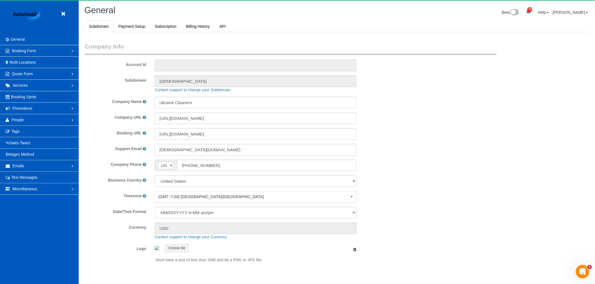
scroll to position [1229, 595]
select select "1"
click at [26, 120] on link "People" at bounding box center [39, 119] width 79 height 11
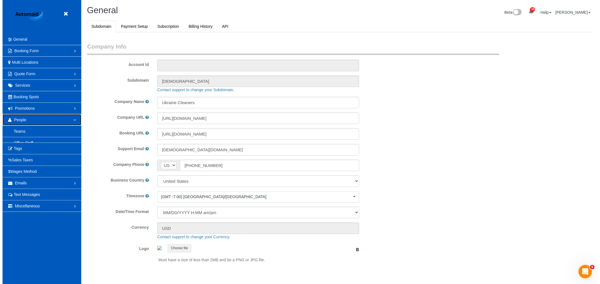
scroll to position [0, 0]
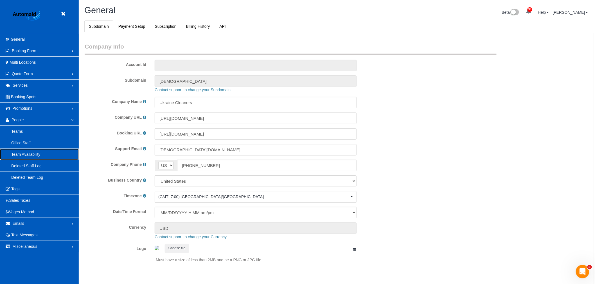
click at [36, 155] on link "Team Availability" at bounding box center [39, 154] width 79 height 11
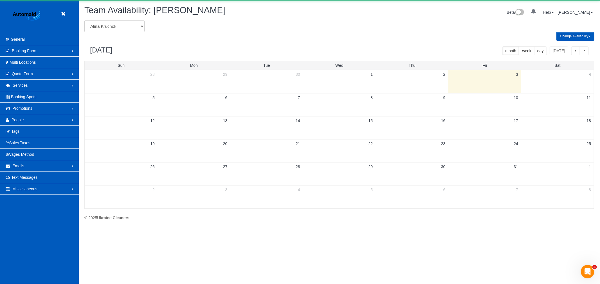
scroll to position [229, 600]
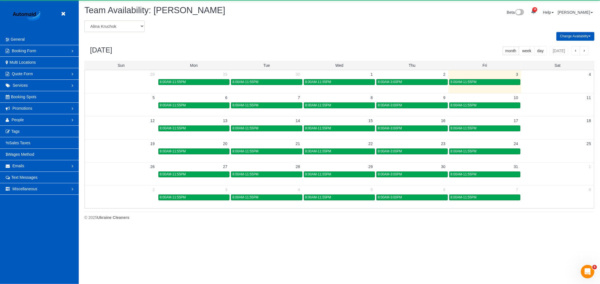
click at [120, 25] on select "[PERSON_NAME] [PERSON_NAME] [PERSON_NAME] [PERSON_NAME] [PERSON_NAME] [PERSON_N…" at bounding box center [114, 27] width 60 height 12
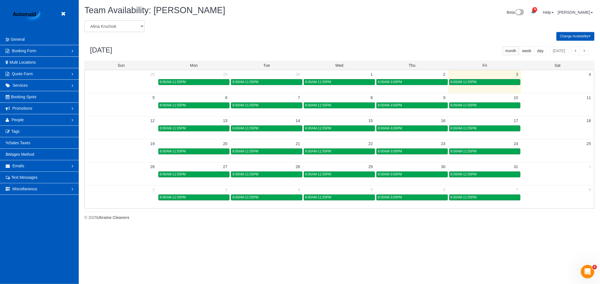
select select "number:13168"
click at [84, 21] on select "[PERSON_NAME] [PERSON_NAME] [PERSON_NAME] [PERSON_NAME] [PERSON_NAME] [PERSON_N…" at bounding box center [114, 27] width 60 height 12
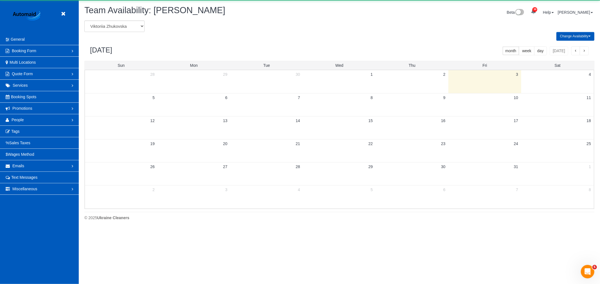
scroll to position [230, 600]
click at [117, 26] on select "[PERSON_NAME] [PERSON_NAME] [PERSON_NAME] [PERSON_NAME] [PERSON_NAME] [PERSON_N…" at bounding box center [114, 27] width 60 height 12
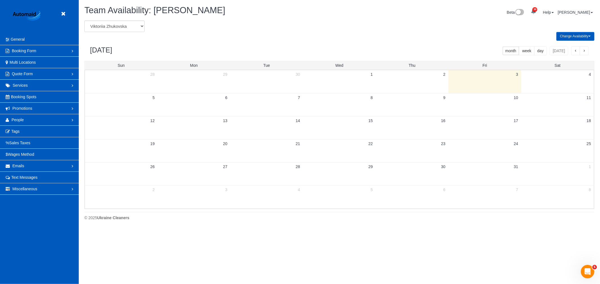
scroll to position [0, 0]
select select "number:28843"
click at [84, 21] on select "[PERSON_NAME] [PERSON_NAME] [PERSON_NAME] [PERSON_NAME] [PERSON_NAME] [PERSON_N…" at bounding box center [114, 27] width 60 height 12
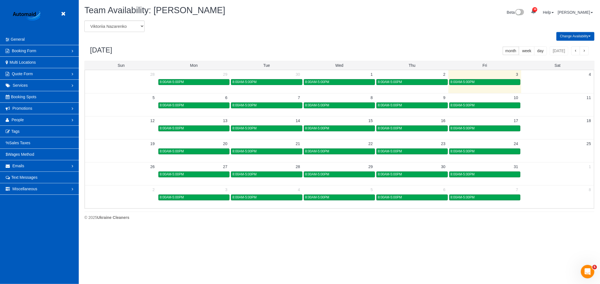
scroll to position [229, 600]
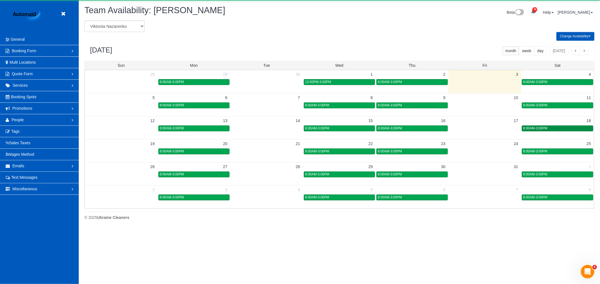
scroll to position [27880, 27509]
click at [548, 129] on div "8:00AM-3:00PM" at bounding box center [557, 128] width 69 height 4
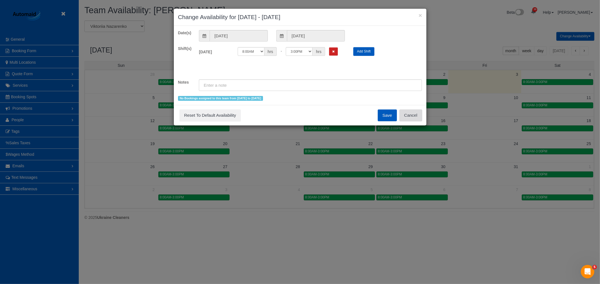
click at [413, 116] on button "Cancel" at bounding box center [410, 116] width 23 height 12
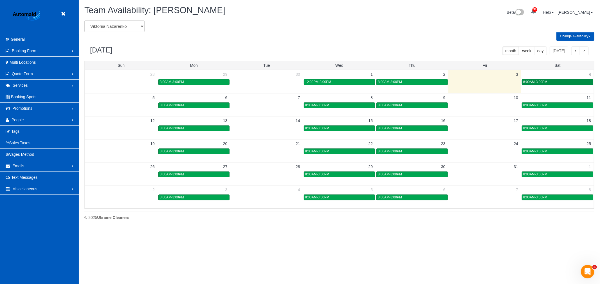
click at [565, 82] on div "8:00AM-3:00PM" at bounding box center [557, 82] width 69 height 4
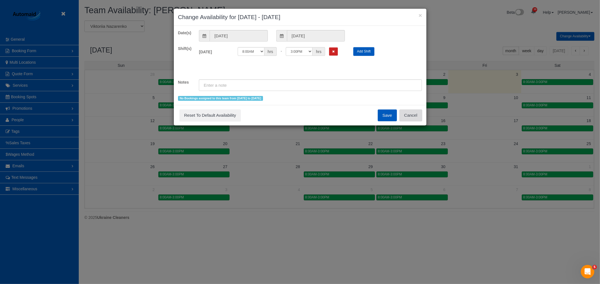
click at [408, 114] on button "Cancel" at bounding box center [410, 116] width 23 height 12
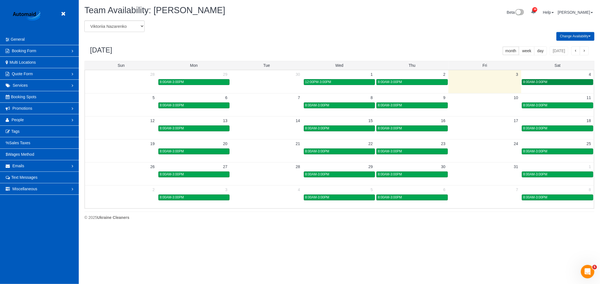
click at [543, 85] on link "8:00AM-3:00PM" at bounding box center [556, 82] width 71 height 6
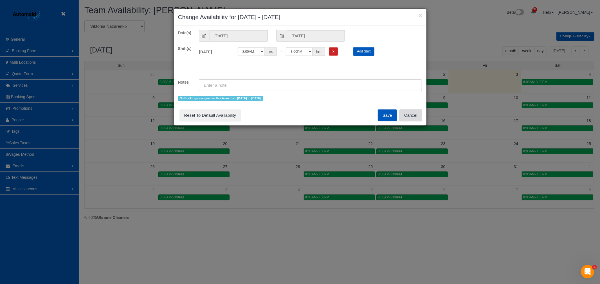
click at [415, 118] on button "Cancel" at bounding box center [410, 116] width 23 height 12
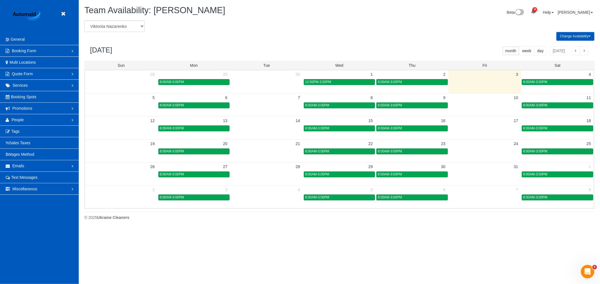
click at [531, 79] on td "8:00AM-3:00PM" at bounding box center [557, 82] width 73 height 6
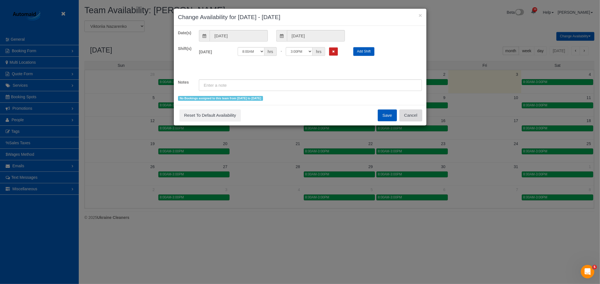
click at [417, 115] on button "Cancel" at bounding box center [410, 116] width 23 height 12
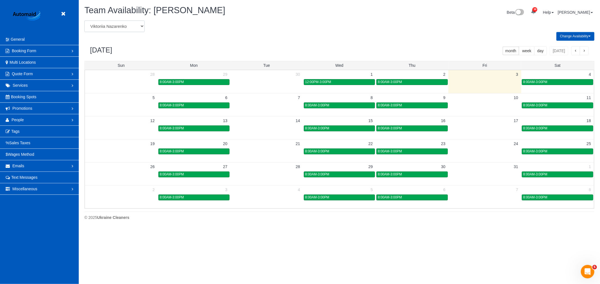
click at [124, 26] on select "[PERSON_NAME] [PERSON_NAME] [PERSON_NAME] [PERSON_NAME] [PERSON_NAME] [PERSON_N…" at bounding box center [114, 27] width 60 height 12
select select "number:31615"
click at [84, 21] on select "[PERSON_NAME] [PERSON_NAME] [PERSON_NAME] [PERSON_NAME] [PERSON_NAME] [PERSON_N…" at bounding box center [114, 27] width 60 height 12
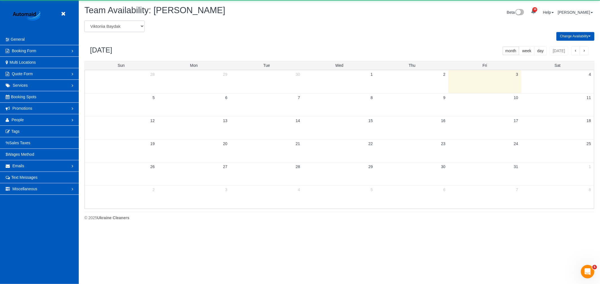
scroll to position [27880, 27509]
click at [123, 26] on select "[PERSON_NAME] [PERSON_NAME] [PERSON_NAME] [PERSON_NAME] [PERSON_NAME] [PERSON_N…" at bounding box center [114, 27] width 60 height 12
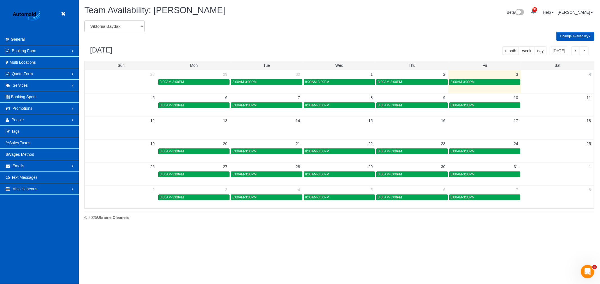
click at [69, 15] on header "Beta" at bounding box center [39, 17] width 79 height 34
click at [62, 15] on icon at bounding box center [63, 13] width 7 height 7
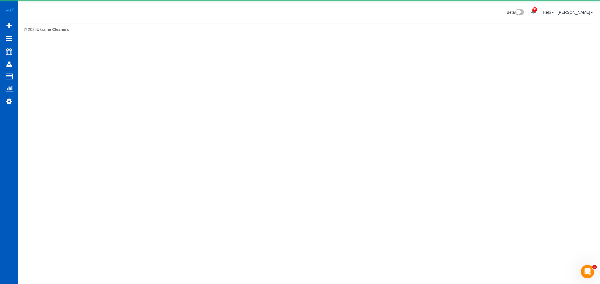
scroll to position [28068, 27509]
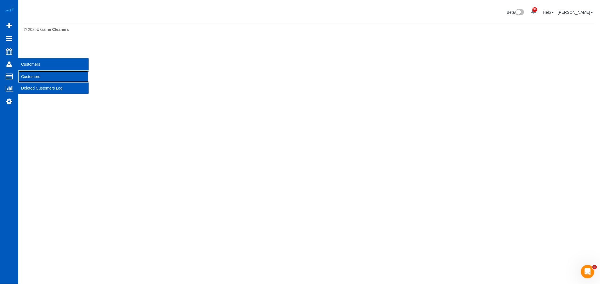
click at [39, 74] on link "Customers" at bounding box center [53, 76] width 70 height 11
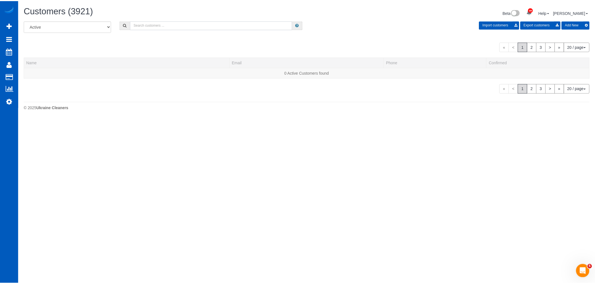
scroll to position [364, 595]
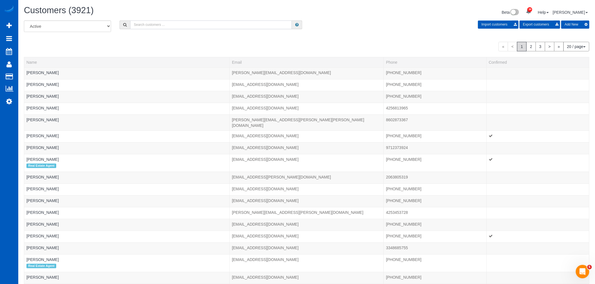
click at [145, 24] on input "text" at bounding box center [211, 25] width 162 height 9
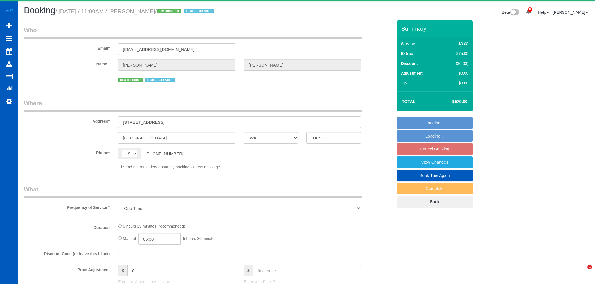
select select "WA"
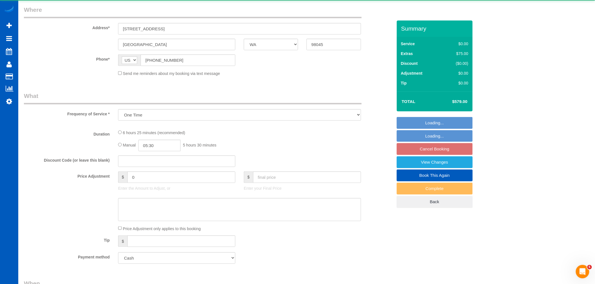
select select "object:5662"
select select "199"
select select "2001"
select select "4"
select select "2"
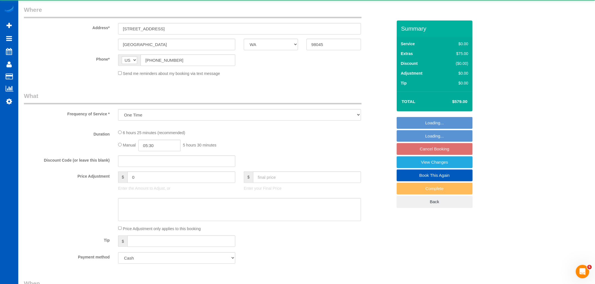
select select "spot28"
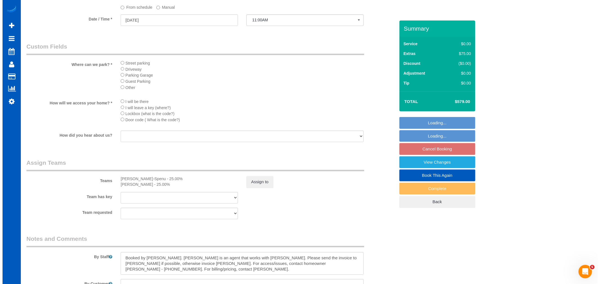
scroll to position [634, 0]
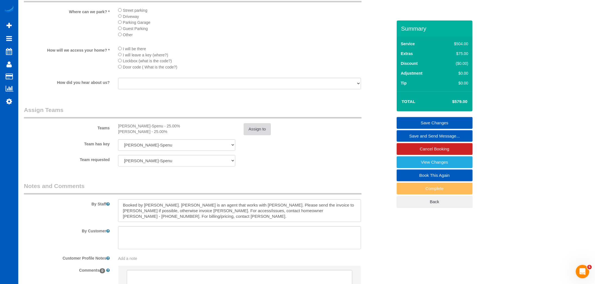
click at [246, 135] on button "Assign to" at bounding box center [257, 129] width 27 height 12
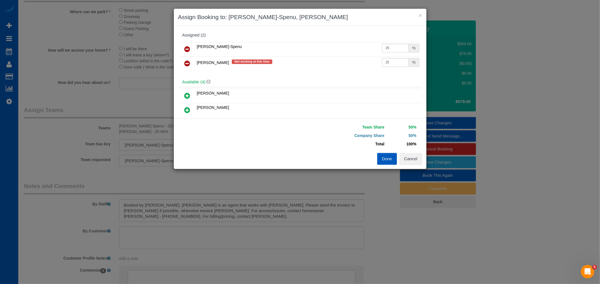
click at [192, 65] on link at bounding box center [187, 63] width 13 height 11
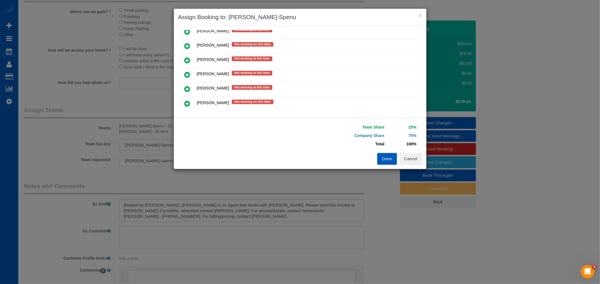
scroll to position [175, 0]
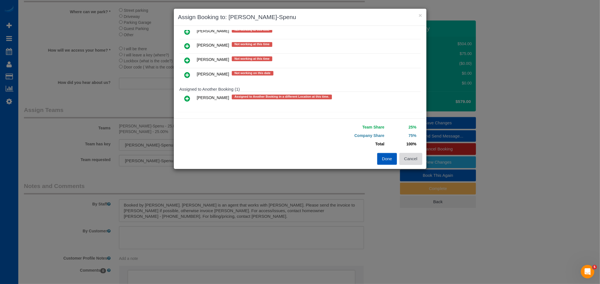
click at [419, 159] on button "Cancel" at bounding box center [410, 159] width 23 height 12
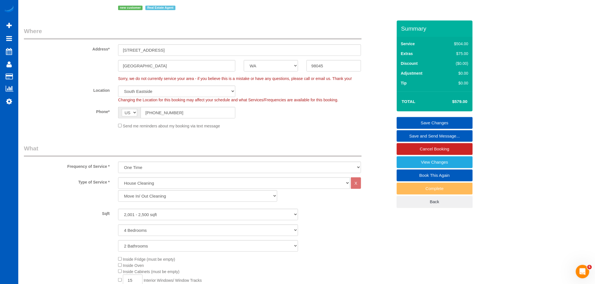
scroll to position [72, 0]
click at [151, 91] on select "North [GEOGRAPHIC_DATA] [GEOGRAPHIC_DATA] [GEOGRAPHIC_DATA] [GEOGRAPHIC_DATA] […" at bounding box center [176, 92] width 117 height 12
select select "8"
click at [118, 86] on select "North [GEOGRAPHIC_DATA] [GEOGRAPHIC_DATA] [GEOGRAPHIC_DATA] [GEOGRAPHIC_DATA] […" at bounding box center [176, 92] width 117 height 12
select select "object:6309"
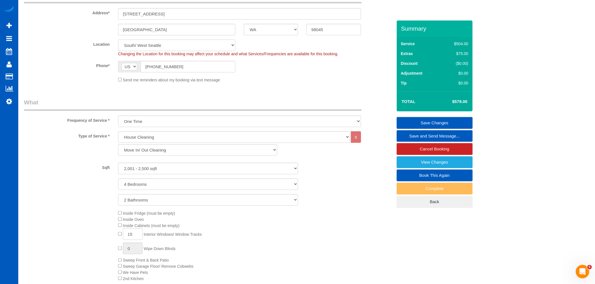
select select "2001"
select select "4"
select select "2"
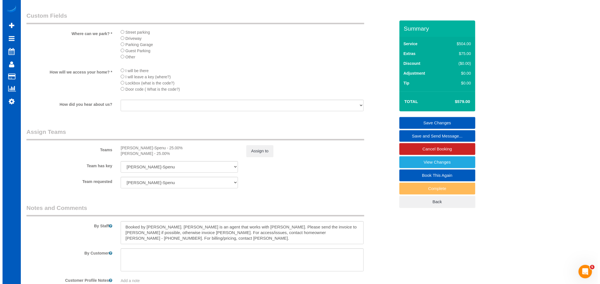
scroll to position [634, 0]
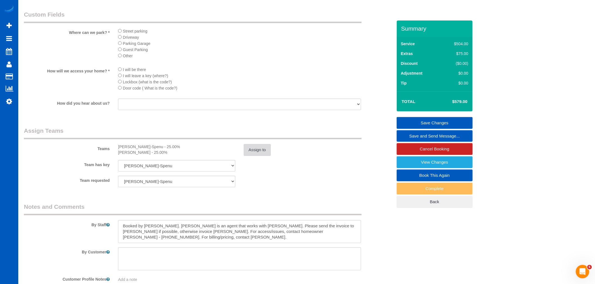
click at [245, 156] on button "Assign to" at bounding box center [257, 150] width 27 height 12
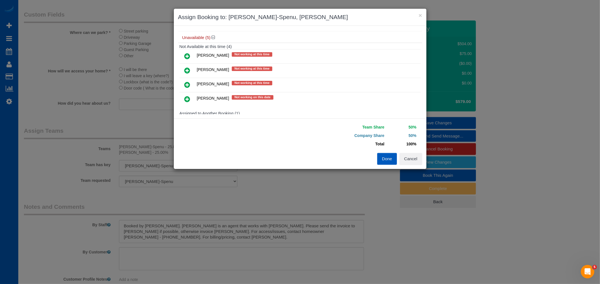
click at [189, 68] on icon at bounding box center [187, 70] width 6 height 7
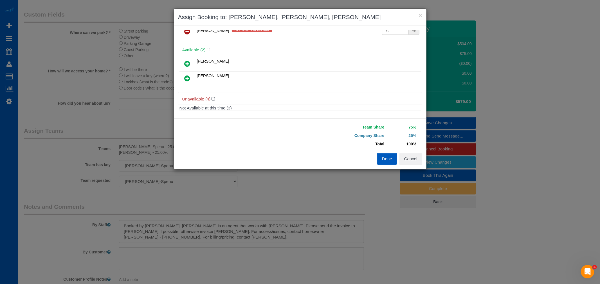
scroll to position [0, 0]
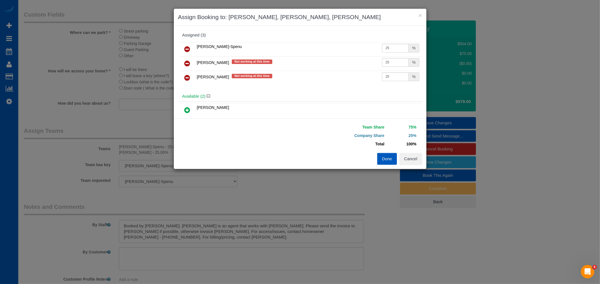
click at [187, 80] on icon at bounding box center [187, 77] width 6 height 7
click at [378, 157] on button "Done" at bounding box center [387, 159] width 20 height 12
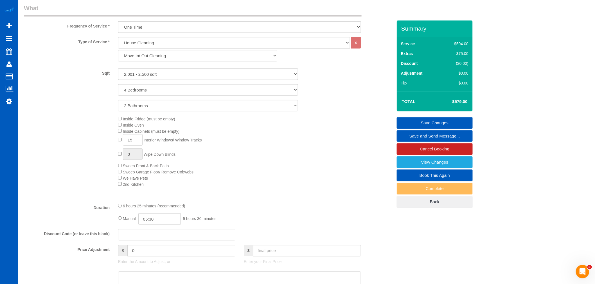
scroll to position [72, 0]
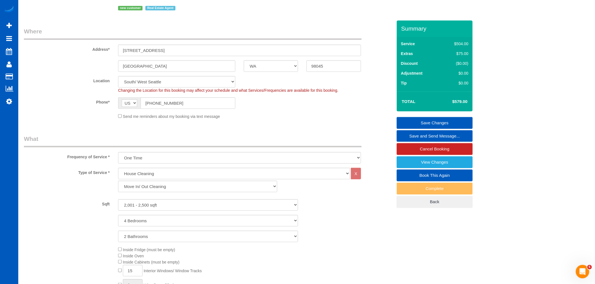
click at [448, 123] on link "Save Changes" at bounding box center [435, 123] width 76 height 12
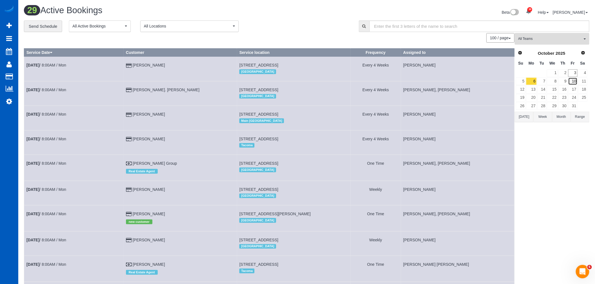
click at [571, 82] on link "10" at bounding box center [572, 82] width 9 height 8
click at [525, 40] on span "All Teams" at bounding box center [550, 39] width 64 height 5
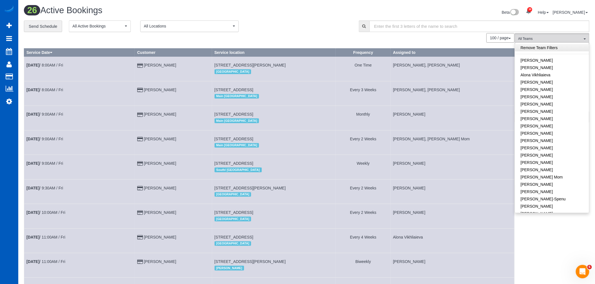
click at [538, 50] on link "Remove Team Filters" at bounding box center [552, 47] width 74 height 7
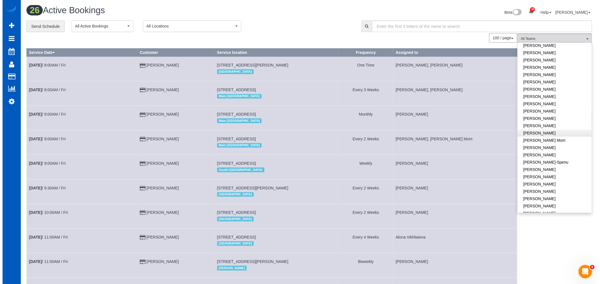
scroll to position [62, 0]
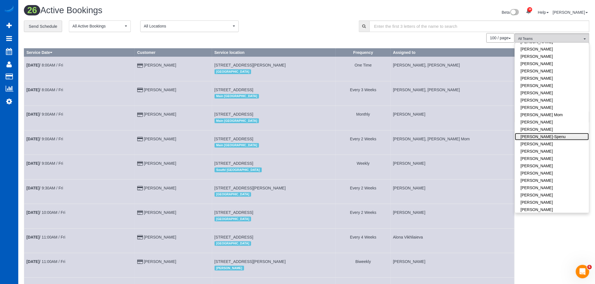
click at [556, 134] on link "[PERSON_NAME]-Spenu" at bounding box center [552, 136] width 74 height 7
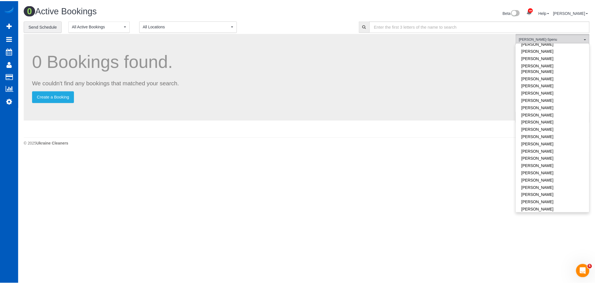
scroll to position [312, 0]
click at [543, 72] on link "[PERSON_NAME]" at bounding box center [557, 75] width 74 height 7
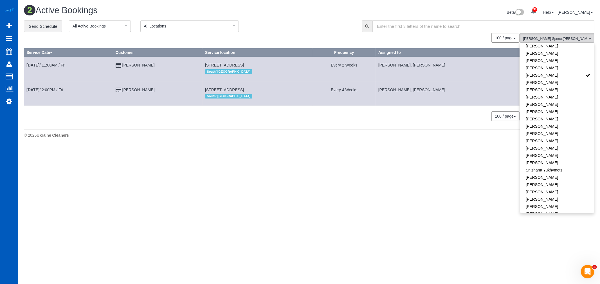
click at [214, 192] on body "38 Beta Your Notifications You have 0 alerts × You have 1 to charge for [DATE] …" at bounding box center [300, 142] width 600 height 284
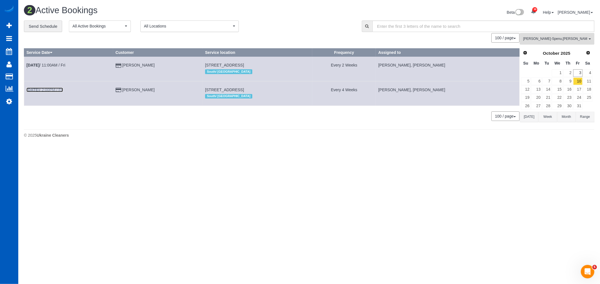
click at [52, 89] on link "[DATE] 2:00PM / Fri" at bounding box center [44, 90] width 37 height 4
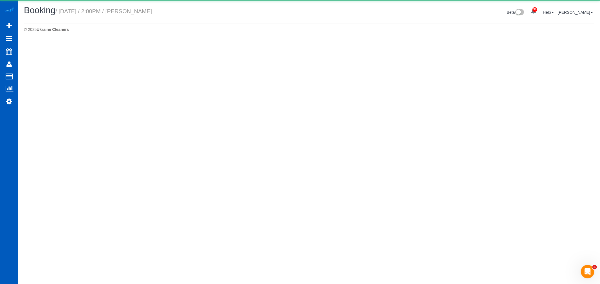
select select "WA"
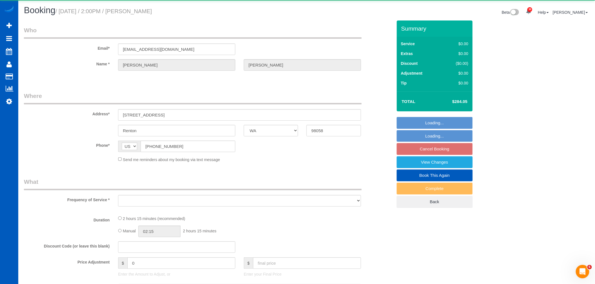
select select "object:8285"
select select "string:fspay-5d58788a-1fe3-4bc8-8de0-f3c77963f815"
select select "199"
select select "2501"
select select "3"
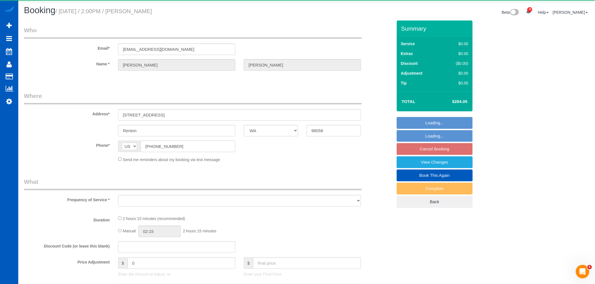
select select "3"
select select "spot61"
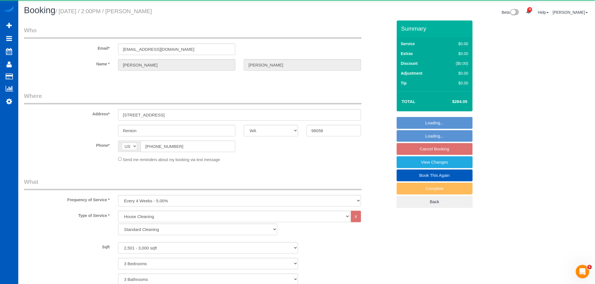
select select
select select "object:8589"
select select "spot74"
select select "2501"
select select "3"
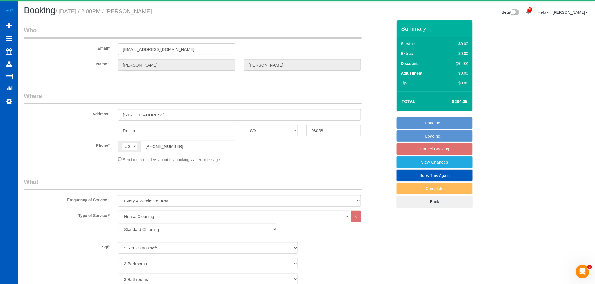
select select "3"
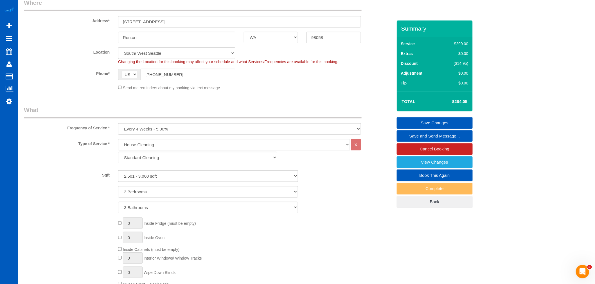
scroll to position [94, 0]
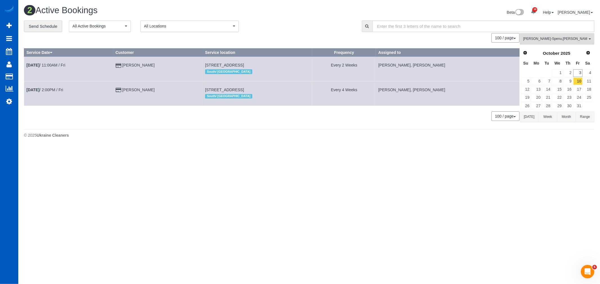
click at [575, 40] on span "[PERSON_NAME] , [PERSON_NAME]" at bounding box center [555, 39] width 64 height 5
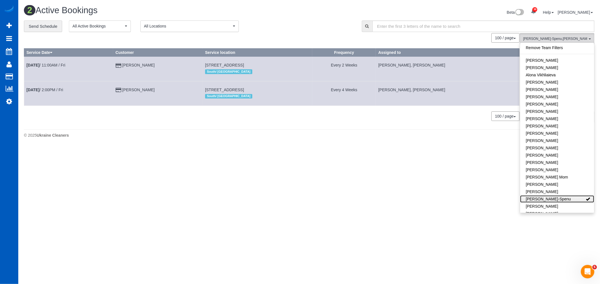
click at [565, 200] on link "[PERSON_NAME]-Spenu" at bounding box center [557, 199] width 74 height 7
click at [10, 101] on icon at bounding box center [9, 101] width 6 height 7
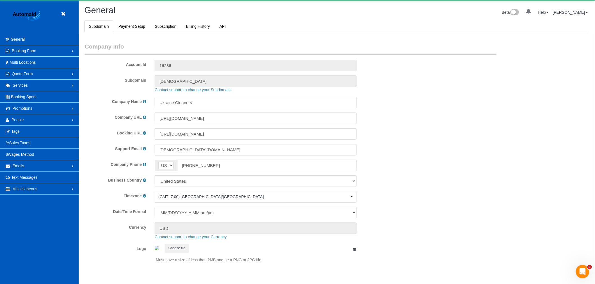
scroll to position [1229, 595]
select select "1"
click at [27, 120] on link "People" at bounding box center [39, 119] width 79 height 11
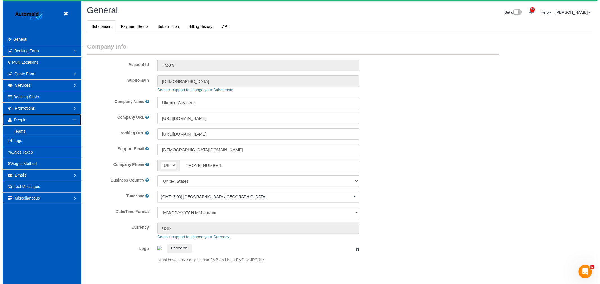
scroll to position [0, 0]
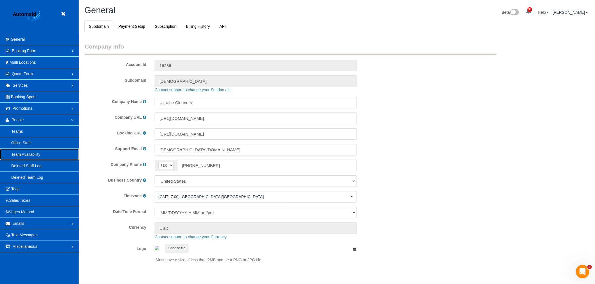
click at [28, 157] on link "Team Availability" at bounding box center [39, 154] width 79 height 11
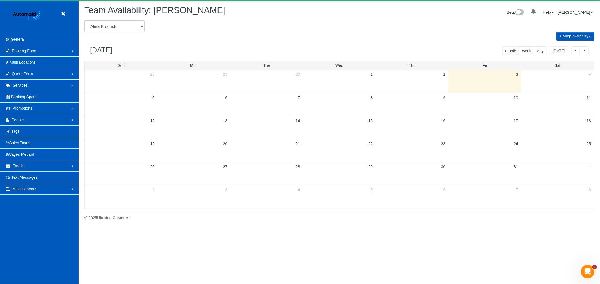
scroll to position [229, 600]
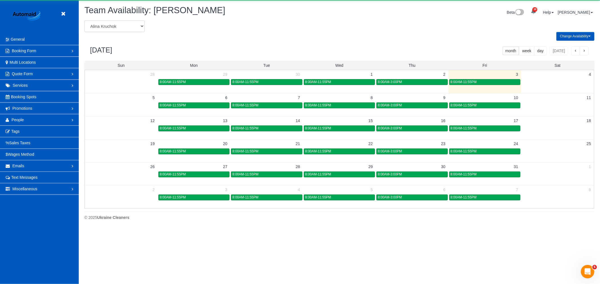
click at [126, 22] on select "[PERSON_NAME] [PERSON_NAME] [PERSON_NAME] [PERSON_NAME] [PERSON_NAME] [PERSON_N…" at bounding box center [114, 27] width 60 height 12
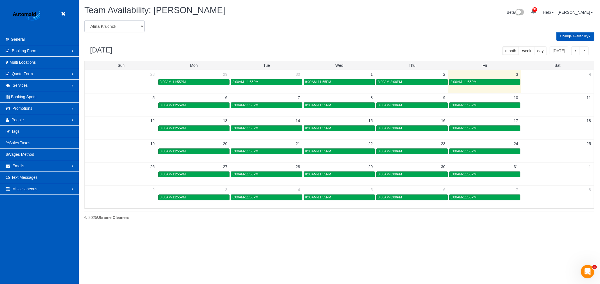
select select "number:1496"
click at [84, 21] on select "[PERSON_NAME] [PERSON_NAME] [PERSON_NAME] [PERSON_NAME] [PERSON_NAME] [PERSON_N…" at bounding box center [114, 27] width 60 height 12
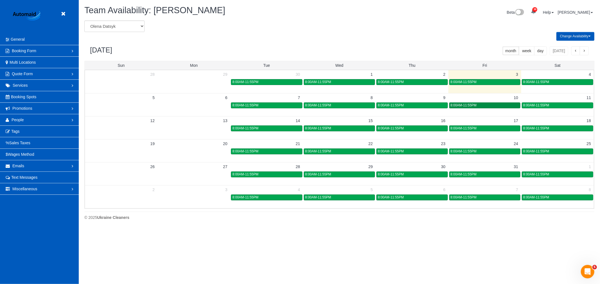
click at [482, 106] on div "8:00AM-11:55PM" at bounding box center [484, 105] width 68 height 4
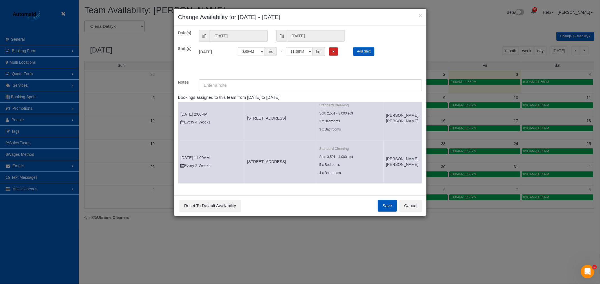
scroll to position [21, 0]
drag, startPoint x: 412, startPoint y: 213, endPoint x: 410, endPoint y: 210, distance: 3.4
click at [411, 211] on div "Save Reset To Default Availability Cancel" at bounding box center [300, 206] width 252 height 21
click at [407, 205] on button "Cancel" at bounding box center [410, 206] width 23 height 12
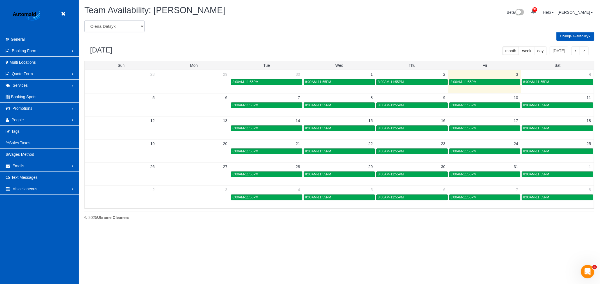
click at [116, 28] on select "[PERSON_NAME] [PERSON_NAME] [PERSON_NAME] [PERSON_NAME] [PERSON_NAME] [PERSON_N…" at bounding box center [114, 27] width 60 height 12
select select "number:864"
click at [84, 21] on select "[PERSON_NAME] [PERSON_NAME] [PERSON_NAME] [PERSON_NAME] [PERSON_NAME] [PERSON_N…" at bounding box center [114, 27] width 60 height 12
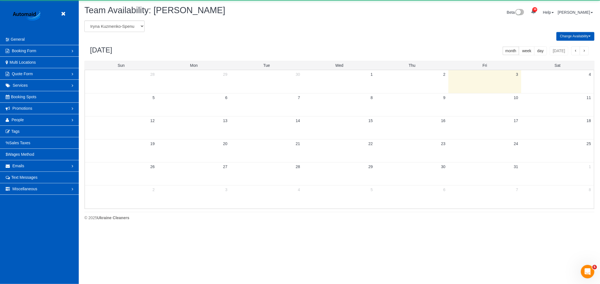
scroll to position [27880, 27509]
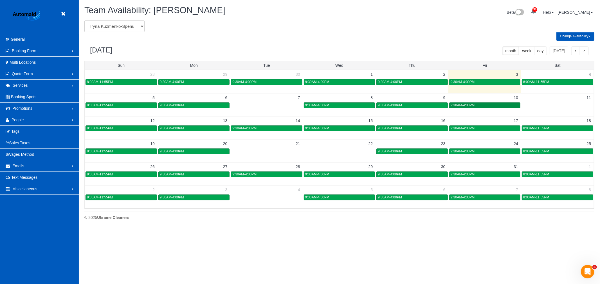
click at [463, 107] on span "9:30AM-4:00PM" at bounding box center [462, 105] width 24 height 4
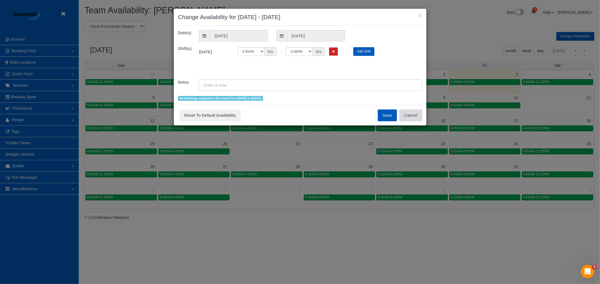
click at [416, 118] on button "Cancel" at bounding box center [410, 116] width 23 height 12
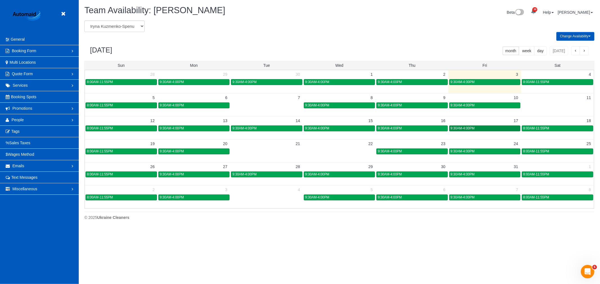
click at [474, 130] on span "9:30AM-4:00PM" at bounding box center [462, 128] width 24 height 4
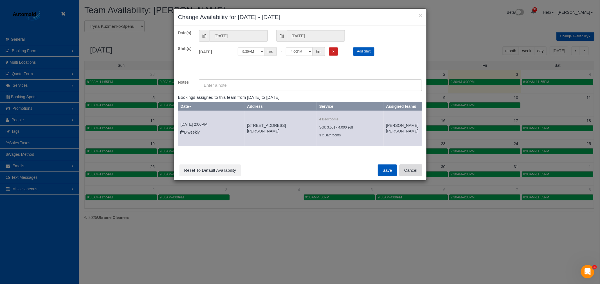
click at [417, 177] on button "Cancel" at bounding box center [410, 171] width 23 height 12
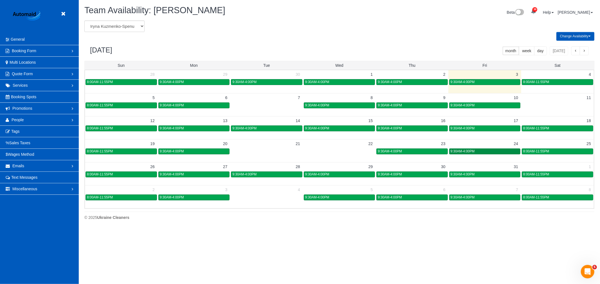
click at [476, 152] on div "9:30AM-4:00PM" at bounding box center [484, 152] width 68 height 4
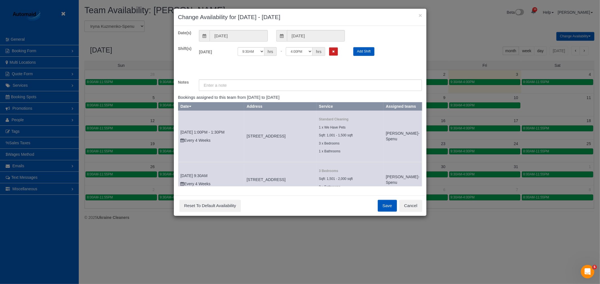
scroll to position [21, 0]
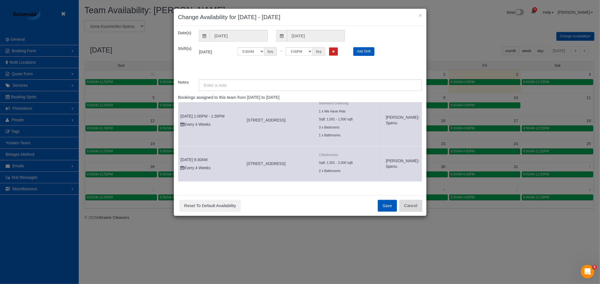
click at [412, 204] on button "Cancel" at bounding box center [410, 206] width 23 height 12
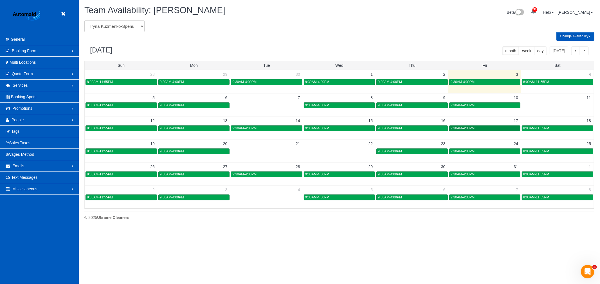
click at [495, 126] on link "9:30AM-4:00PM" at bounding box center [484, 129] width 71 height 6
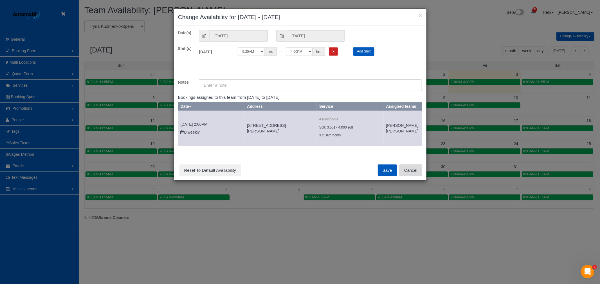
click at [412, 177] on button "Cancel" at bounding box center [410, 171] width 23 height 12
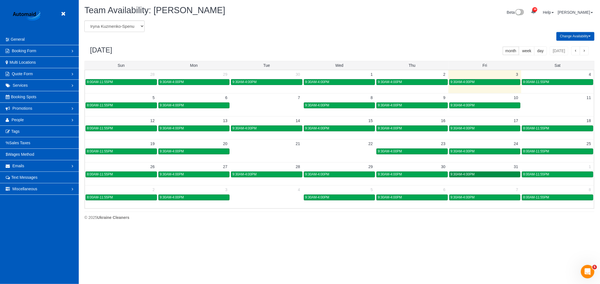
click at [468, 175] on span "9:30AM-4:00PM" at bounding box center [462, 175] width 24 height 4
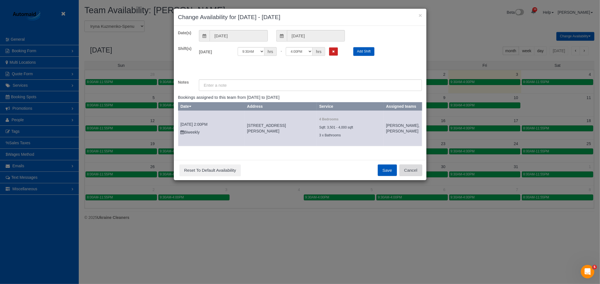
click at [419, 177] on button "Cancel" at bounding box center [410, 171] width 23 height 12
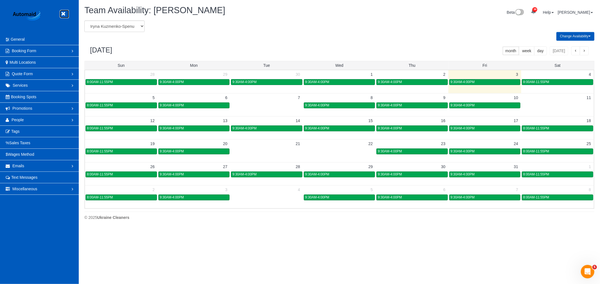
drag, startPoint x: 61, startPoint y: 13, endPoint x: 59, endPoint y: 16, distance: 3.9
click at [61, 13] on icon at bounding box center [63, 13] width 7 height 7
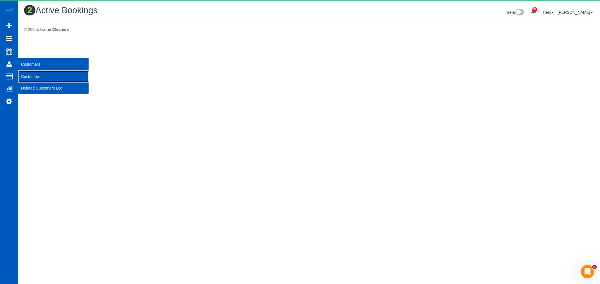
scroll to position [148, 600]
click at [35, 73] on link "Customers" at bounding box center [53, 76] width 70 height 11
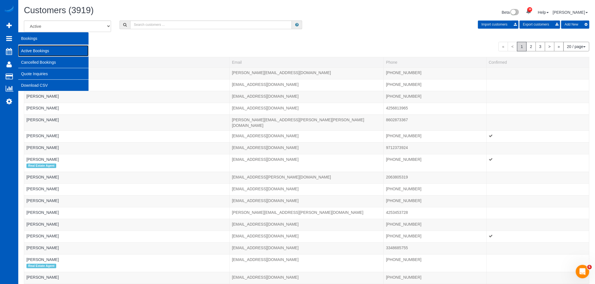
click at [37, 54] on link "Active Bookings" at bounding box center [53, 50] width 70 height 11
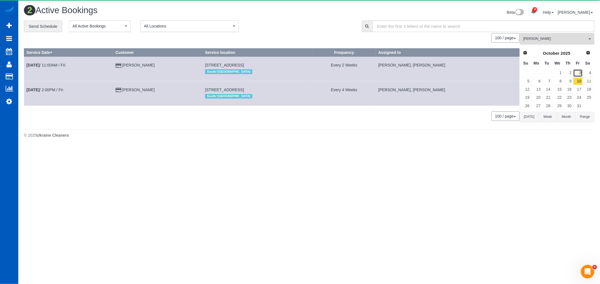
click at [580, 77] on link "3" at bounding box center [577, 73] width 9 height 8
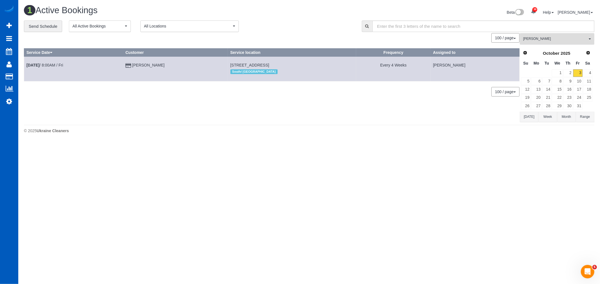
click at [557, 40] on span "[PERSON_NAME]" at bounding box center [555, 39] width 64 height 5
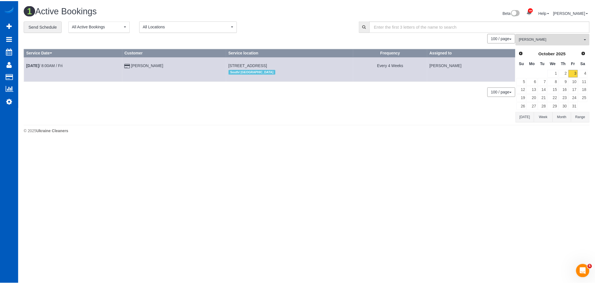
scroll to position [254, 0]
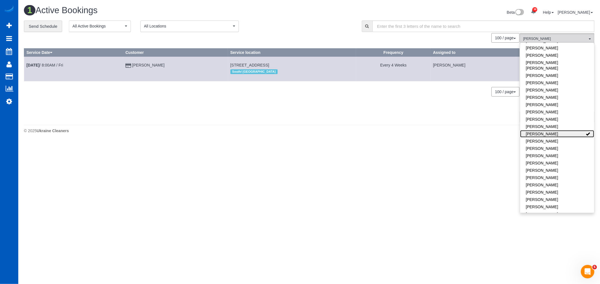
click at [563, 130] on link "[PERSON_NAME]" at bounding box center [557, 133] width 74 height 7
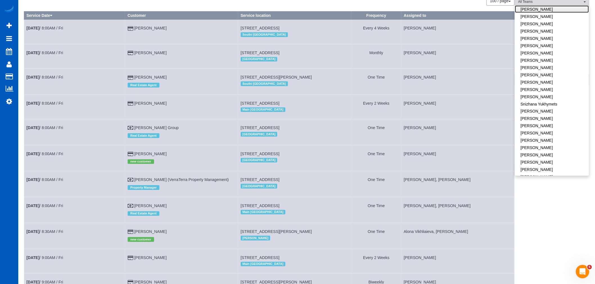
scroll to position [125, 0]
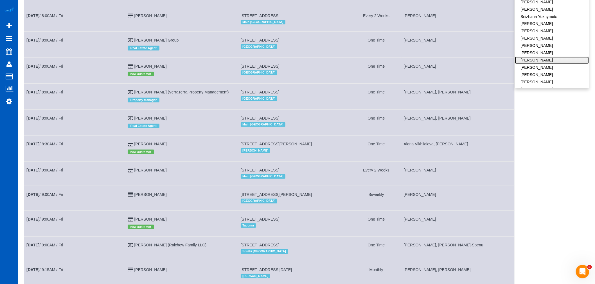
click at [540, 57] on link "[PERSON_NAME]" at bounding box center [552, 60] width 74 height 7
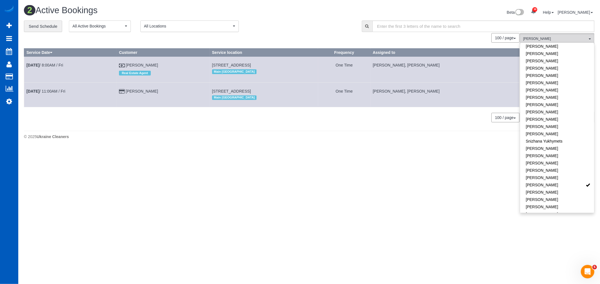
click at [54, 63] on td "[DATE] 8:00AM / Fri" at bounding box center [70, 70] width 92 height 26
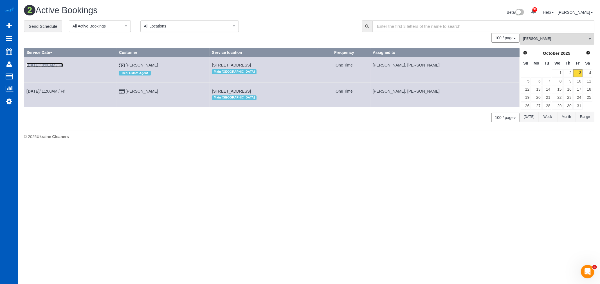
click at [49, 66] on link "[DATE] 8:00AM / Fri" at bounding box center [44, 65] width 37 height 4
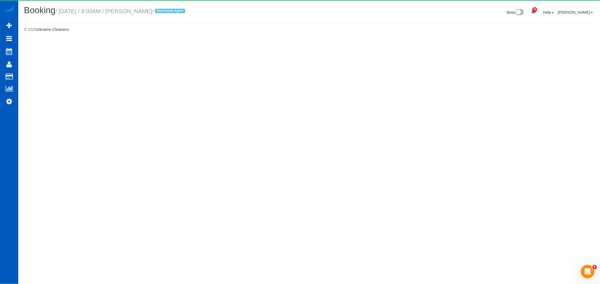
select select "WA"
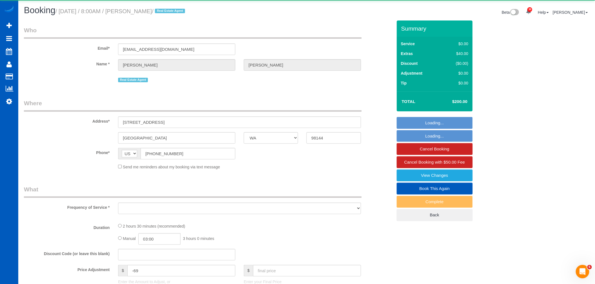
select select "object:13004"
select select "199"
select select "2"
select select "spot85"
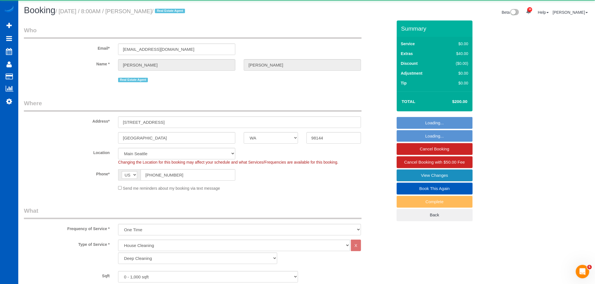
select select "2"
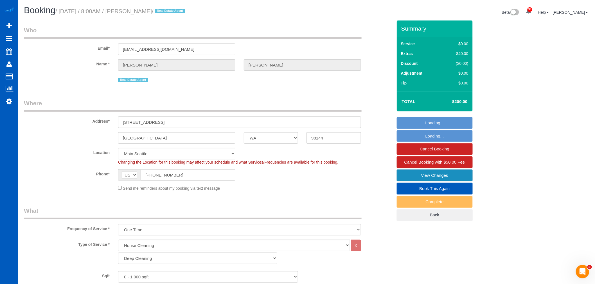
click at [437, 178] on link "View Changes" at bounding box center [435, 176] width 76 height 12
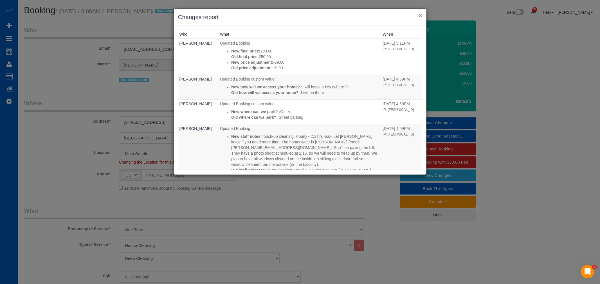
click at [420, 17] on button "×" at bounding box center [419, 15] width 3 height 6
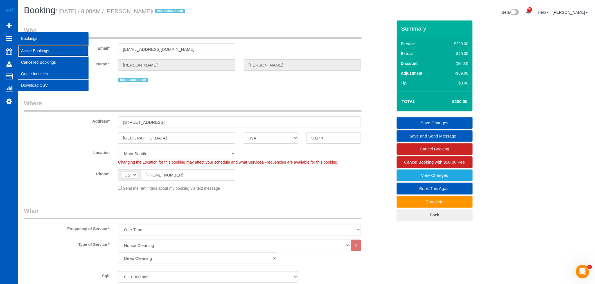
click at [51, 50] on link "Active Bookings" at bounding box center [53, 50] width 70 height 11
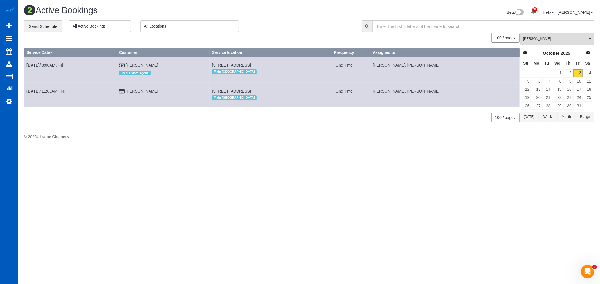
click at [549, 43] on button "[PERSON_NAME] All Teams" at bounding box center [556, 39] width 74 height 12
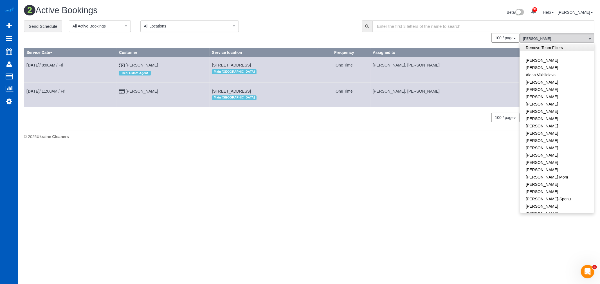
click at [544, 46] on link "Remove Team Filters" at bounding box center [557, 47] width 74 height 7
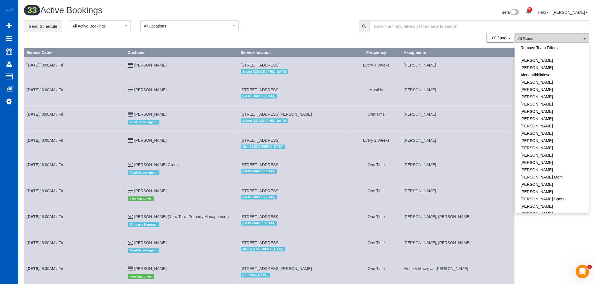
click at [543, 61] on link "[PERSON_NAME]" at bounding box center [552, 60] width 74 height 7
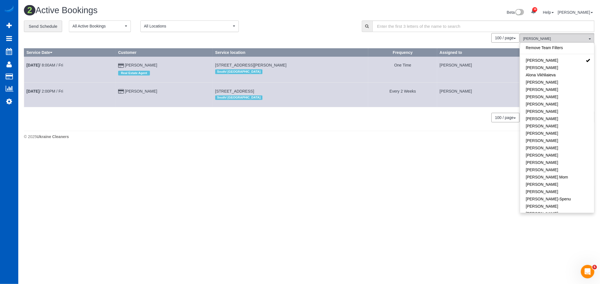
drag, startPoint x: 254, startPoint y: 201, endPoint x: 257, endPoint y: 195, distance: 6.7
click at [254, 201] on body "38 Beta Your Notifications You have 0 alerts × You have 1 to charge for [DATE] …" at bounding box center [300, 142] width 600 height 284
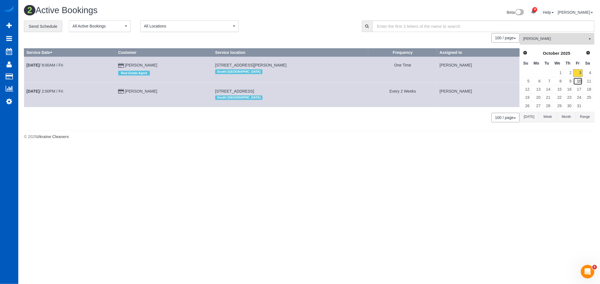
click at [578, 83] on link "10" at bounding box center [577, 82] width 9 height 8
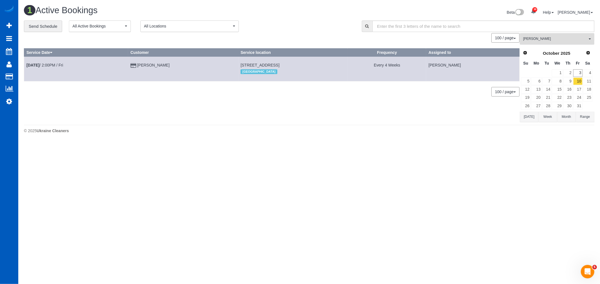
click at [554, 35] on button "[PERSON_NAME] All Teams" at bounding box center [556, 39] width 74 height 12
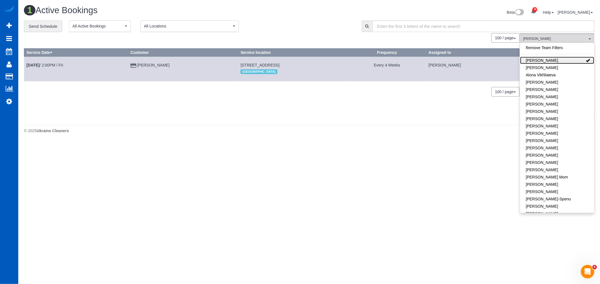
click at [564, 61] on link "[PERSON_NAME]" at bounding box center [557, 60] width 74 height 7
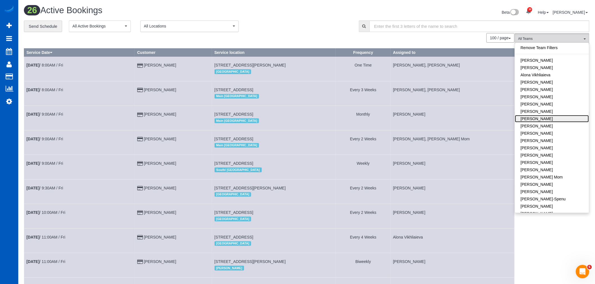
click at [549, 119] on link "[PERSON_NAME]" at bounding box center [552, 118] width 74 height 7
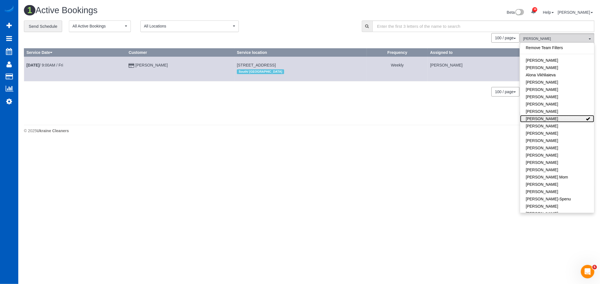
click at [549, 119] on link "[PERSON_NAME]" at bounding box center [557, 118] width 74 height 7
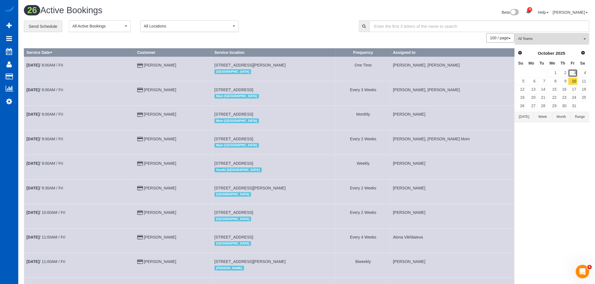
click at [571, 71] on link "3" at bounding box center [572, 73] width 9 height 8
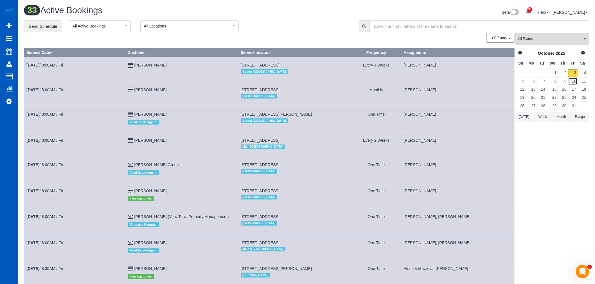
click at [571, 85] on link "10" at bounding box center [572, 82] width 9 height 8
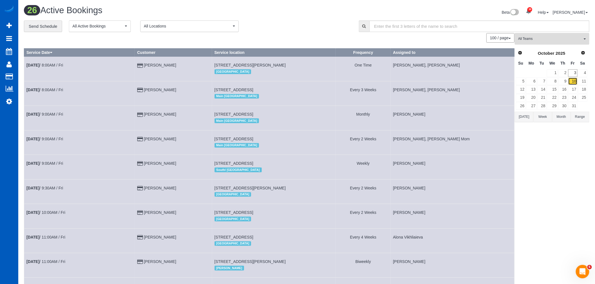
click at [571, 79] on link "10" at bounding box center [572, 82] width 9 height 8
click at [571, 77] on link "3" at bounding box center [572, 73] width 9 height 8
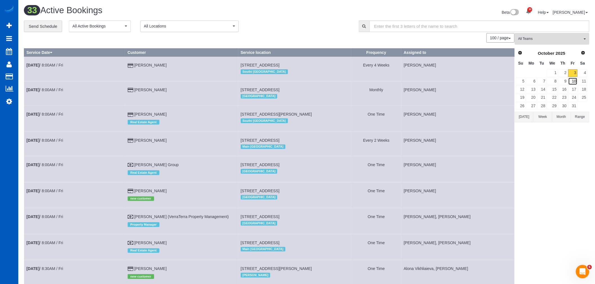
click at [575, 79] on link "10" at bounding box center [572, 82] width 9 height 8
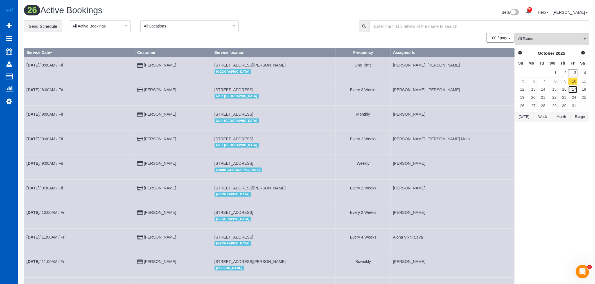
click at [573, 92] on link "17" at bounding box center [572, 90] width 9 height 8
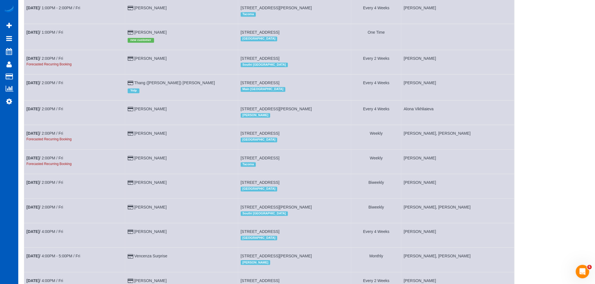
scroll to position [560, 0]
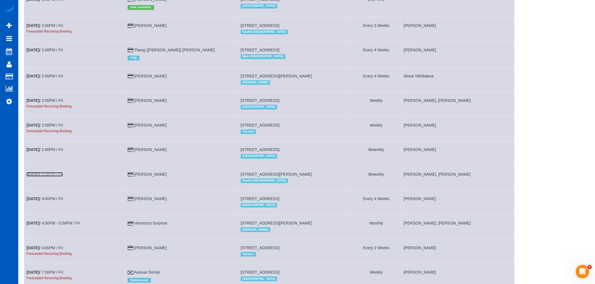
click at [39, 177] on b "[DATE]" at bounding box center [32, 174] width 13 height 4
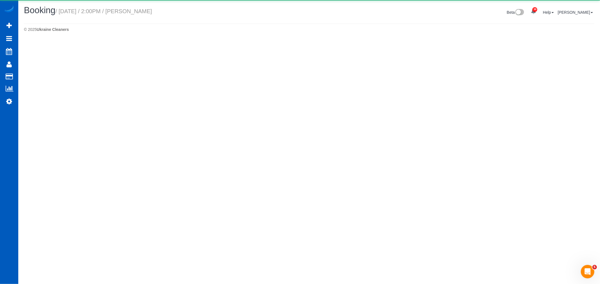
select select "WA"
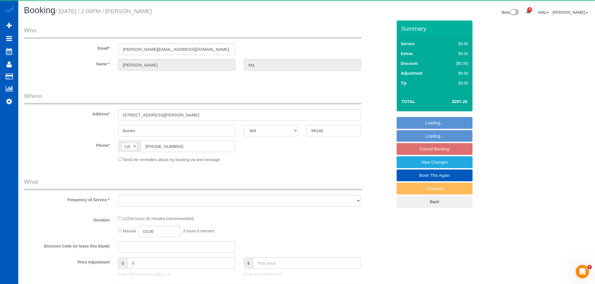
select select "object:17804"
select select "string:fspay-ccf22651-388a-4538-9bf0-b05acea2c17b"
select select "3501"
select select "3"
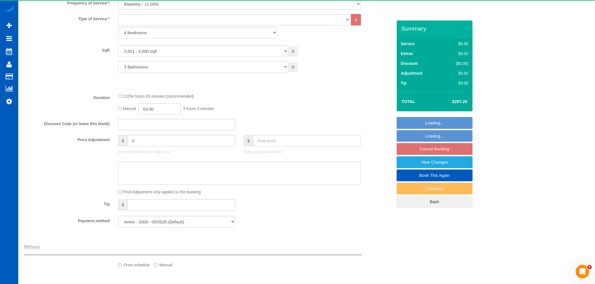
select select "spot97"
select select "3501"
select select "3"
select select "object:18004"
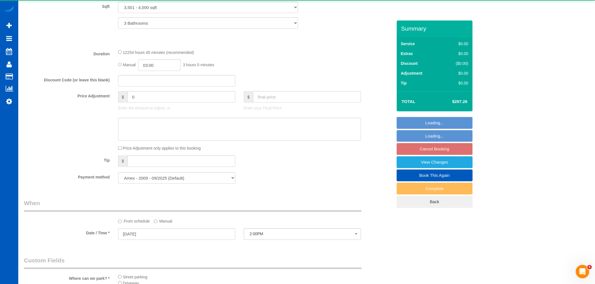
scroll to position [375, 0]
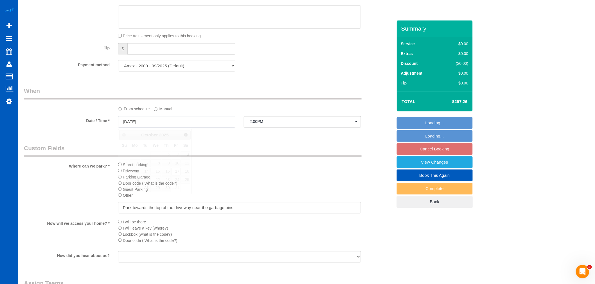
click at [152, 122] on input "[DATE]" at bounding box center [176, 122] width 117 height 12
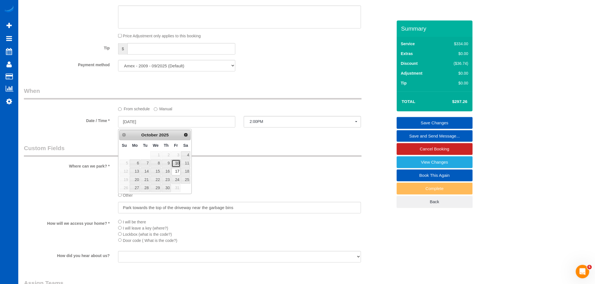
click at [175, 162] on link "10" at bounding box center [175, 164] width 9 height 8
type input "[DATE]"
select select "spot111"
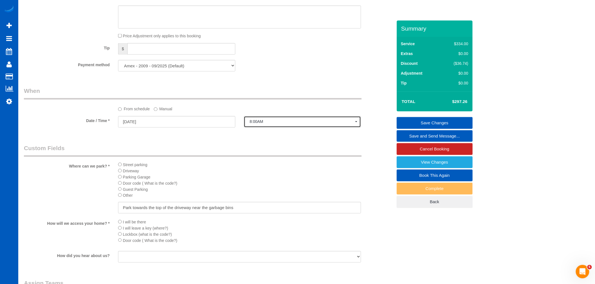
click at [279, 120] on button "8:00AM" at bounding box center [302, 122] width 117 height 12
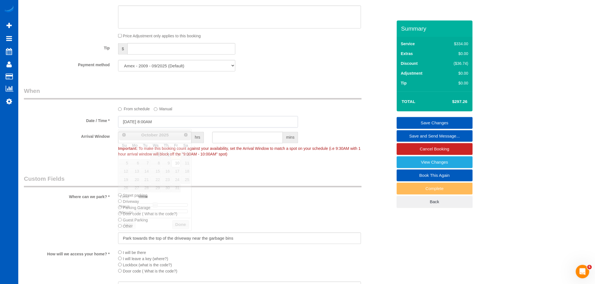
click at [155, 123] on input "[DATE] 8:00AM" at bounding box center [208, 122] width 180 height 12
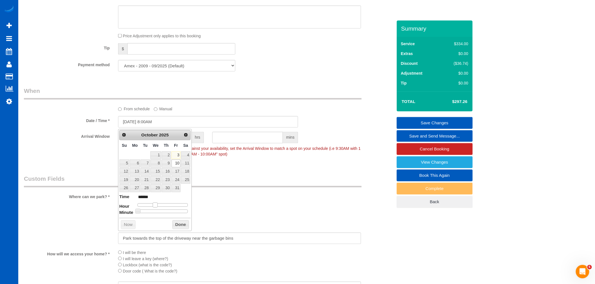
type input "[DATE] 9:00AM"
type input "******"
type input "[DATE] 10:00AM"
type input "*******"
type input "[DATE] 11:00AM"
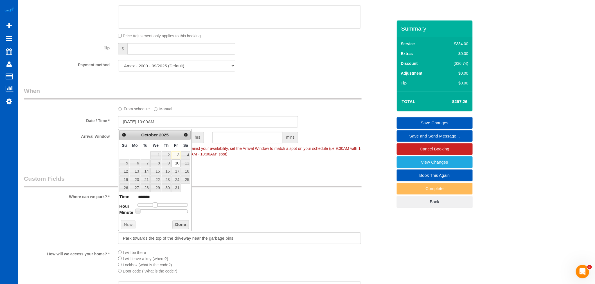
type input "*******"
type input "[DATE] 12:00PM"
type input "*******"
type input "[DATE] 1:00PM"
type input "******"
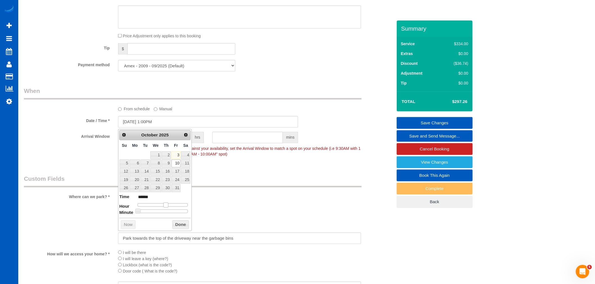
type input "[DATE] 2:00PM"
type input "******"
drag, startPoint x: 156, startPoint y: 206, endPoint x: 169, endPoint y: 207, distance: 12.9
click at [169, 207] on span at bounding box center [168, 205] width 5 height 5
click at [175, 225] on button "Done" at bounding box center [180, 225] width 17 height 9
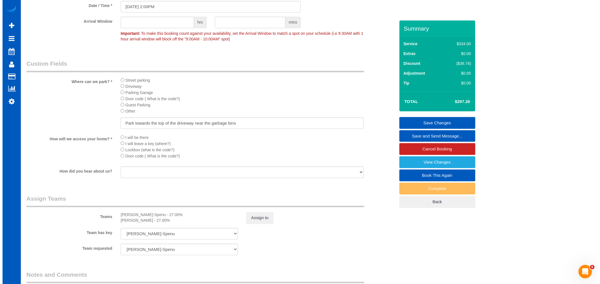
scroll to position [499, 0]
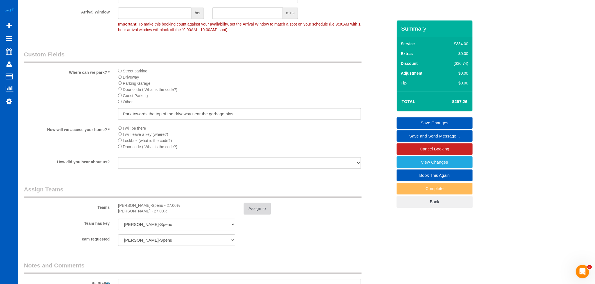
click at [266, 214] on button "Assign to" at bounding box center [257, 209] width 27 height 12
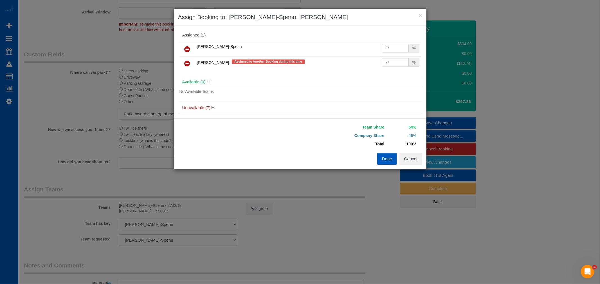
click at [189, 64] on icon at bounding box center [187, 63] width 6 height 7
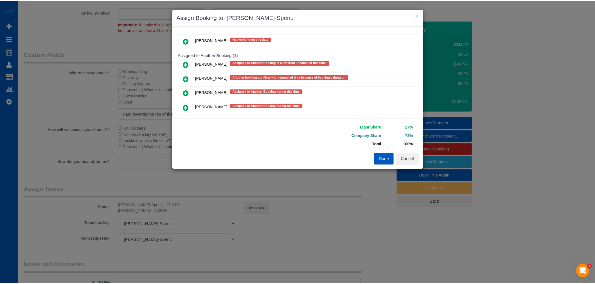
scroll to position [125, 0]
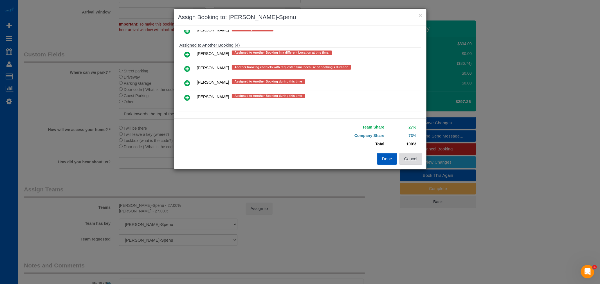
drag, startPoint x: 406, startPoint y: 159, endPoint x: 264, endPoint y: 41, distance: 184.8
click at [405, 159] on button "Cancel" at bounding box center [410, 159] width 23 height 12
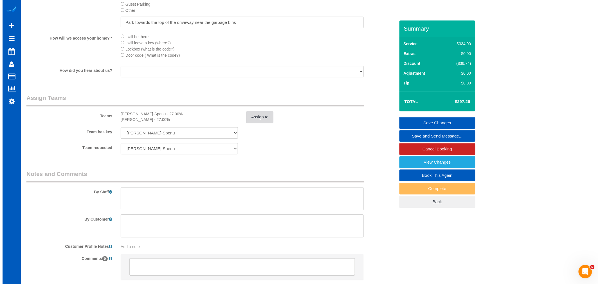
scroll to position [593, 0]
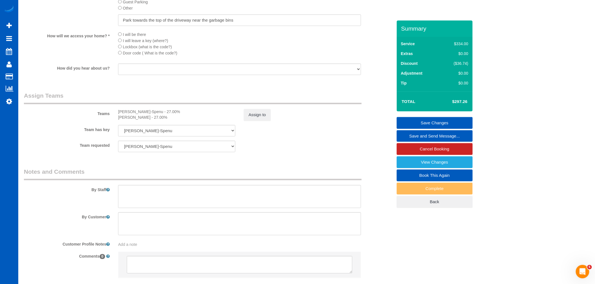
click at [246, 127] on sui-booking-teams "Teams [PERSON_NAME]-Spenu - 27.00% [PERSON_NAME] - 27.00% Assign to Team has ke…" at bounding box center [208, 122] width 369 height 61
click at [247, 121] on button "Assign to" at bounding box center [257, 115] width 27 height 12
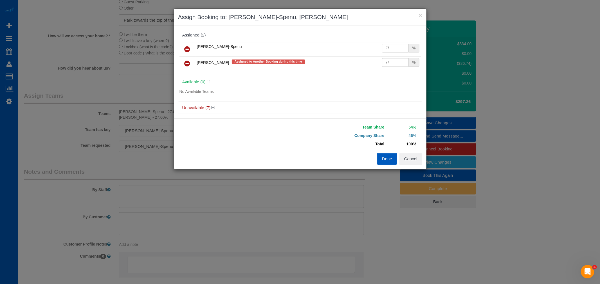
click at [186, 65] on icon at bounding box center [187, 63] width 6 height 7
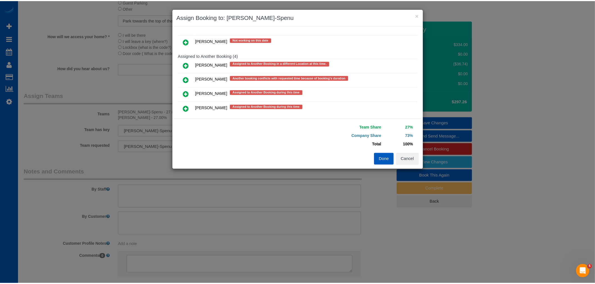
scroll to position [125, 0]
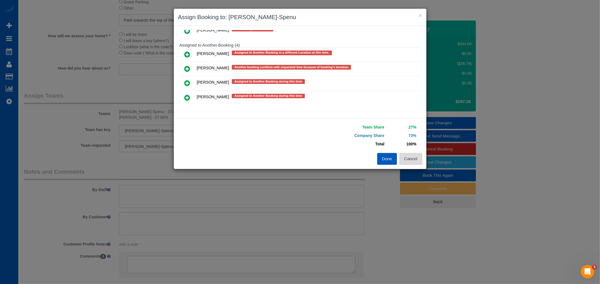
click at [400, 161] on button "Cancel" at bounding box center [410, 159] width 23 height 12
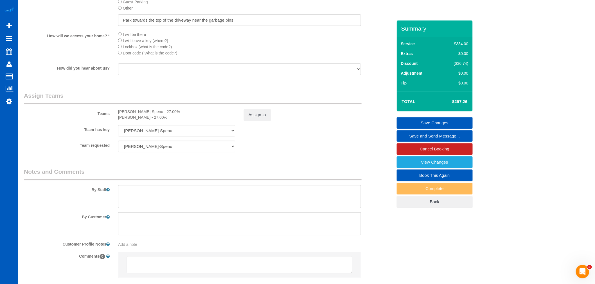
click at [426, 119] on link "Save Changes" at bounding box center [435, 123] width 76 height 12
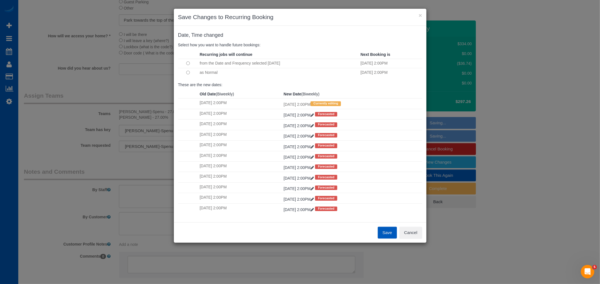
click at [394, 234] on button "Save" at bounding box center [387, 233] width 19 height 12
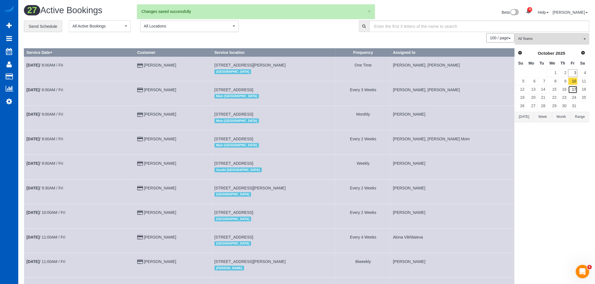
click at [571, 91] on link "17" at bounding box center [572, 90] width 9 height 8
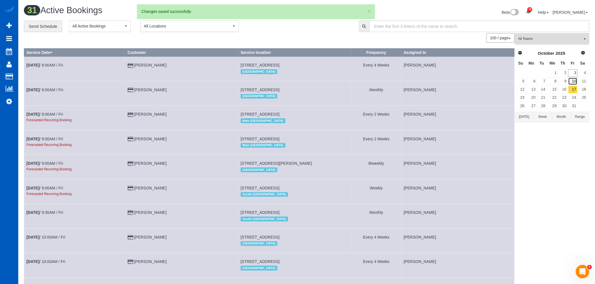
click at [572, 85] on link "10" at bounding box center [572, 82] width 9 height 8
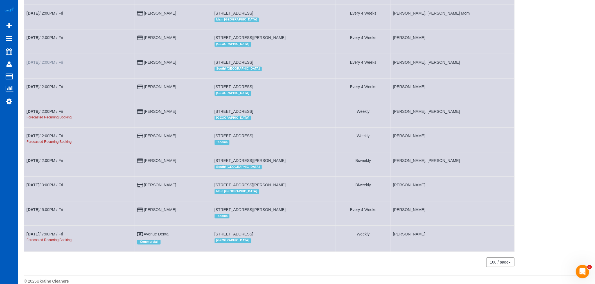
scroll to position [460, 0]
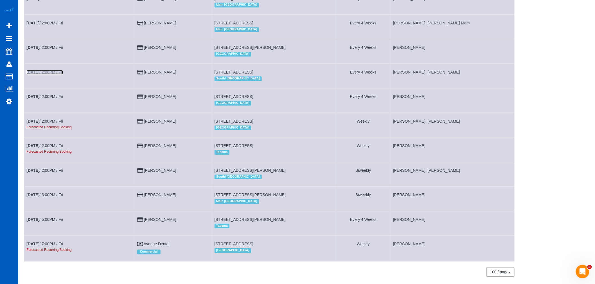
click at [50, 74] on link "[DATE] 2:00PM / Fri" at bounding box center [44, 72] width 37 height 4
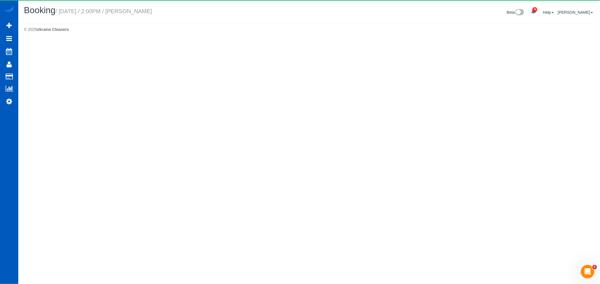
select select "WA"
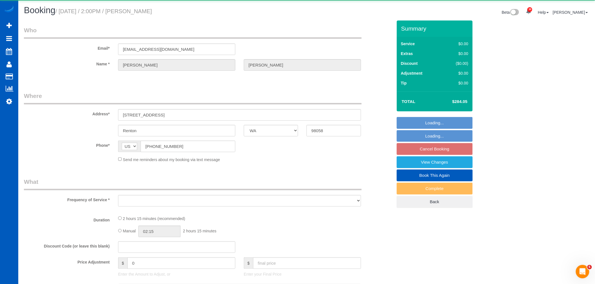
select select "object:20473"
select select "string:fspay-5d58788a-1fe3-4bc8-8de0-f3c77963f815"
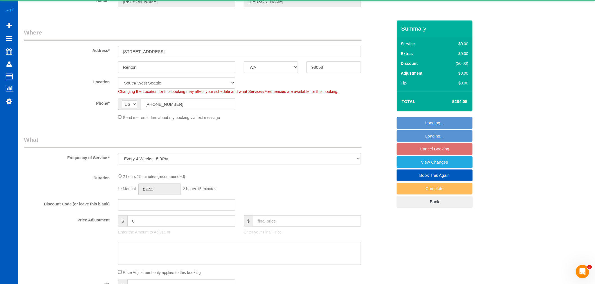
select select "object:20673"
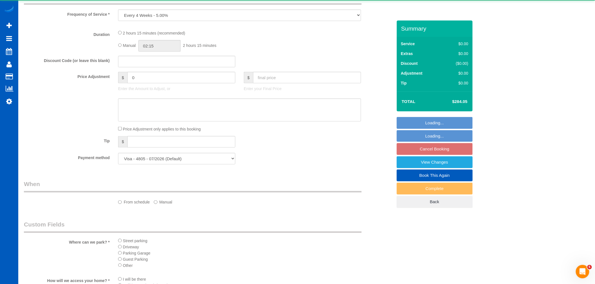
select select "199"
select select "2501"
select select "3"
select select "spot125"
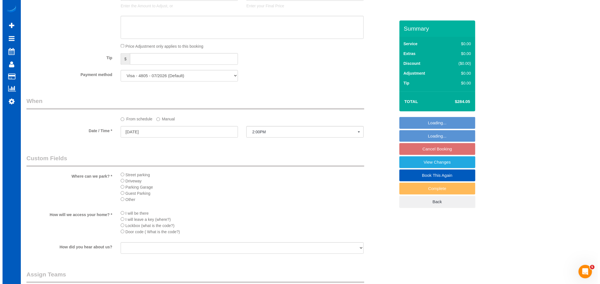
scroll to position [593, 0]
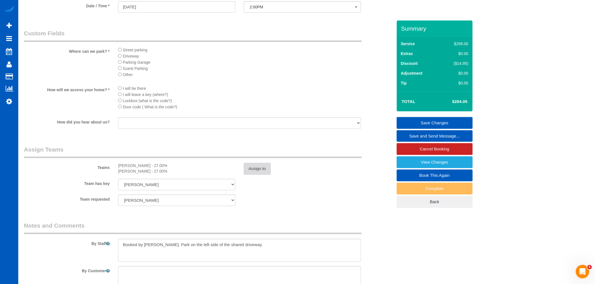
click at [251, 175] on button "Assign to" at bounding box center [257, 169] width 27 height 12
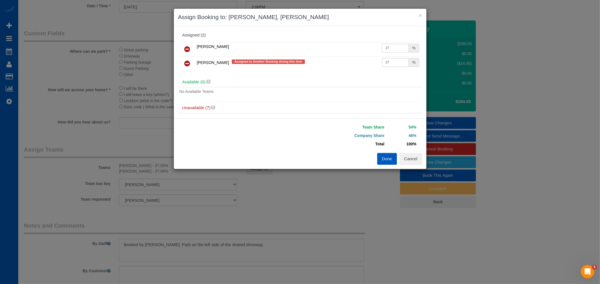
click at [183, 64] on link at bounding box center [187, 63] width 13 height 11
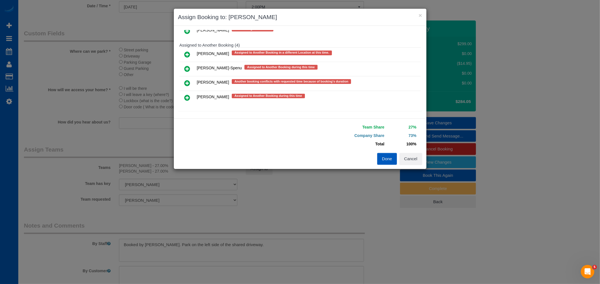
click at [187, 83] on icon at bounding box center [187, 83] width 6 height 7
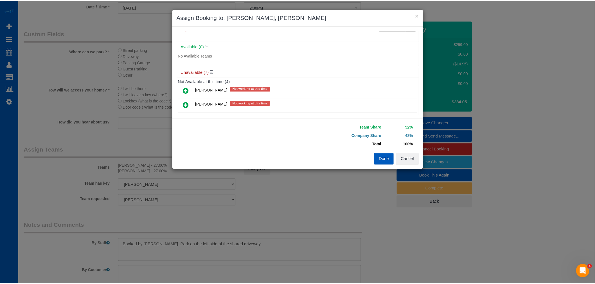
scroll to position [0, 0]
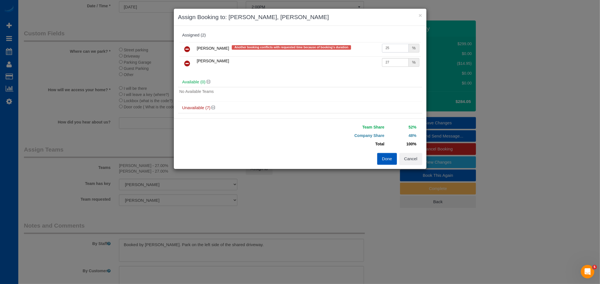
drag, startPoint x: 383, startPoint y: 49, endPoint x: 387, endPoint y: 49, distance: 3.7
click at [387, 49] on input "25" at bounding box center [395, 48] width 27 height 9
type input "27"
click at [381, 153] on button "Done" at bounding box center [387, 159] width 20 height 12
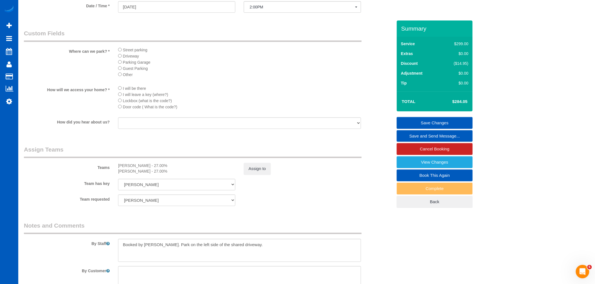
click at [420, 123] on link "Save Changes" at bounding box center [435, 123] width 76 height 12
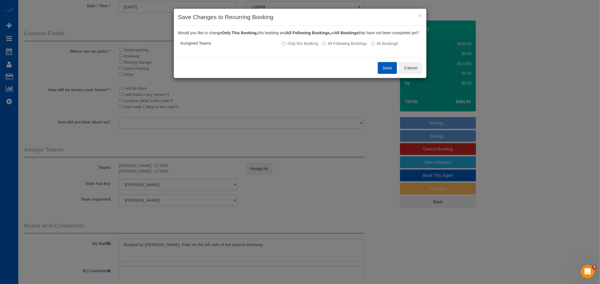
click at [389, 74] on button "Save" at bounding box center [387, 68] width 19 height 12
